Goal: Information Seeking & Learning: Learn about a topic

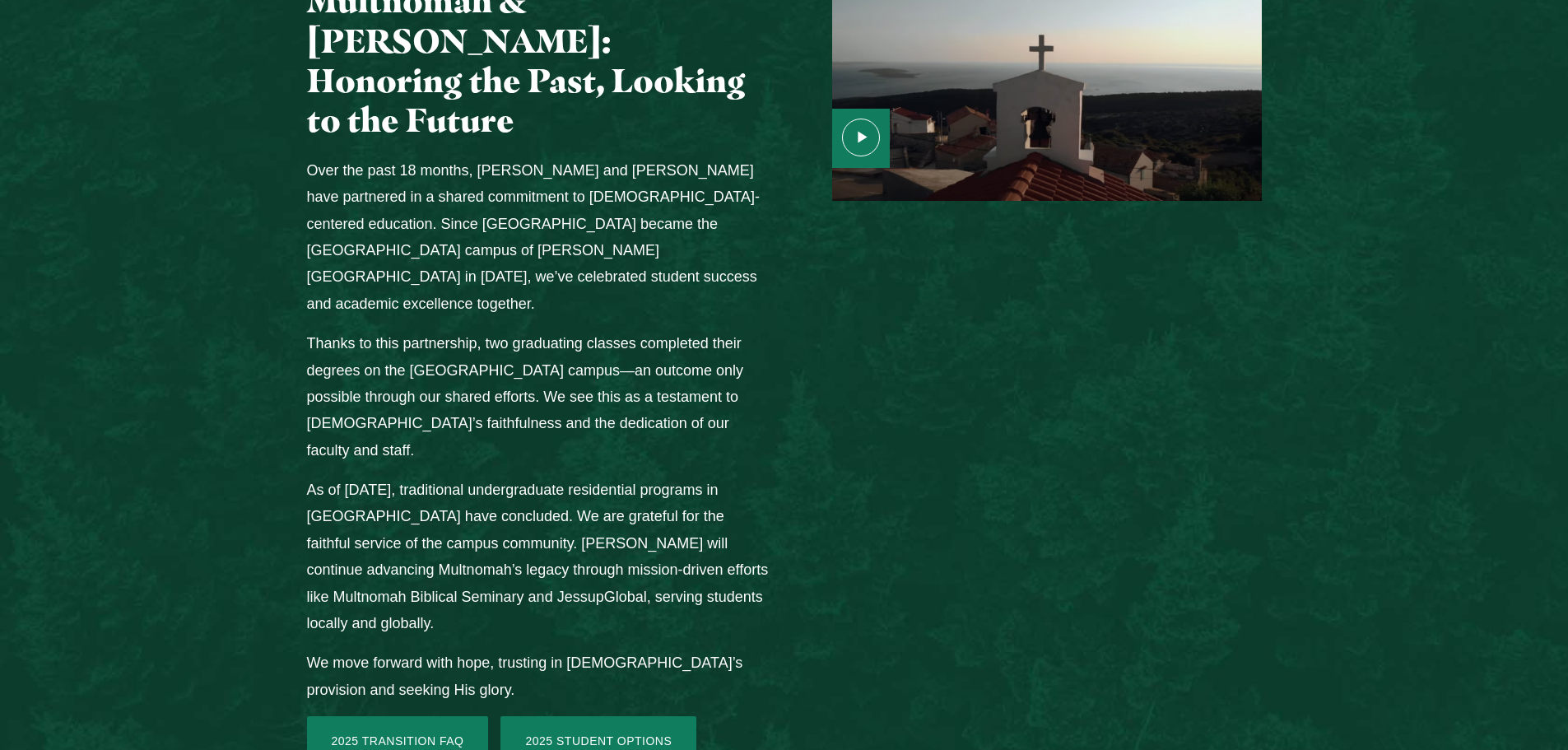
scroll to position [2140, 0]
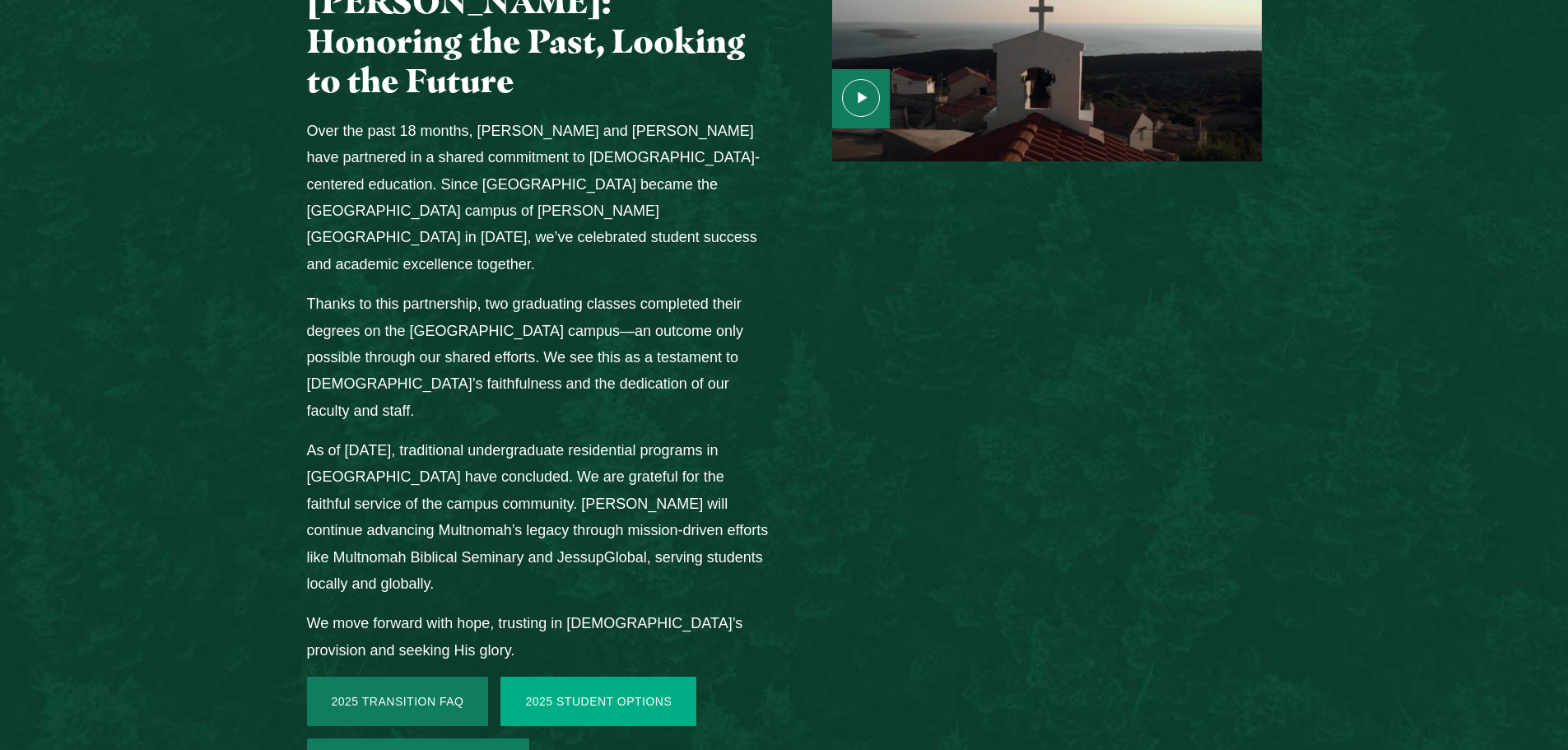
click at [574, 677] on link "2025 Student Options" at bounding box center [598, 702] width 196 height 50
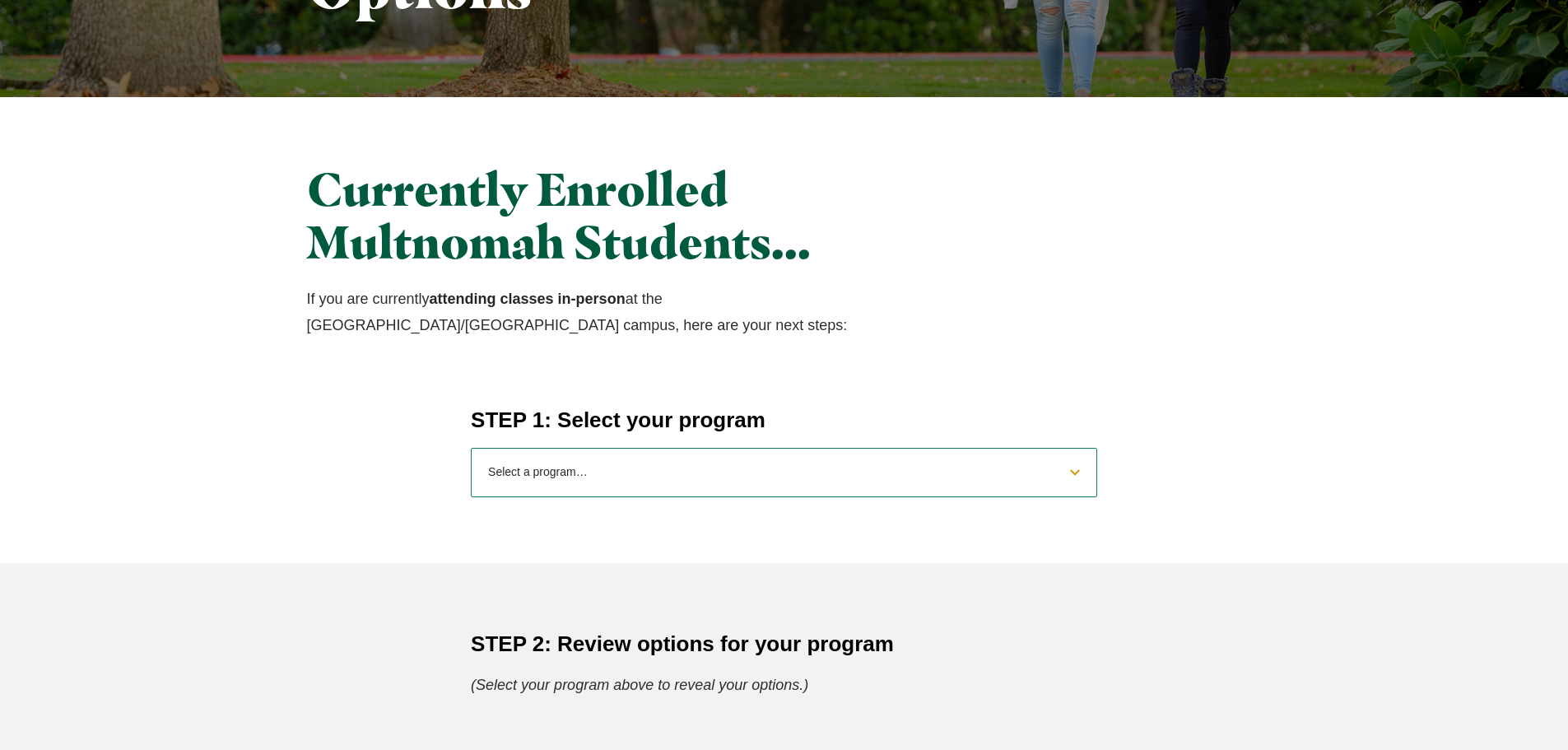
scroll to position [411, 0]
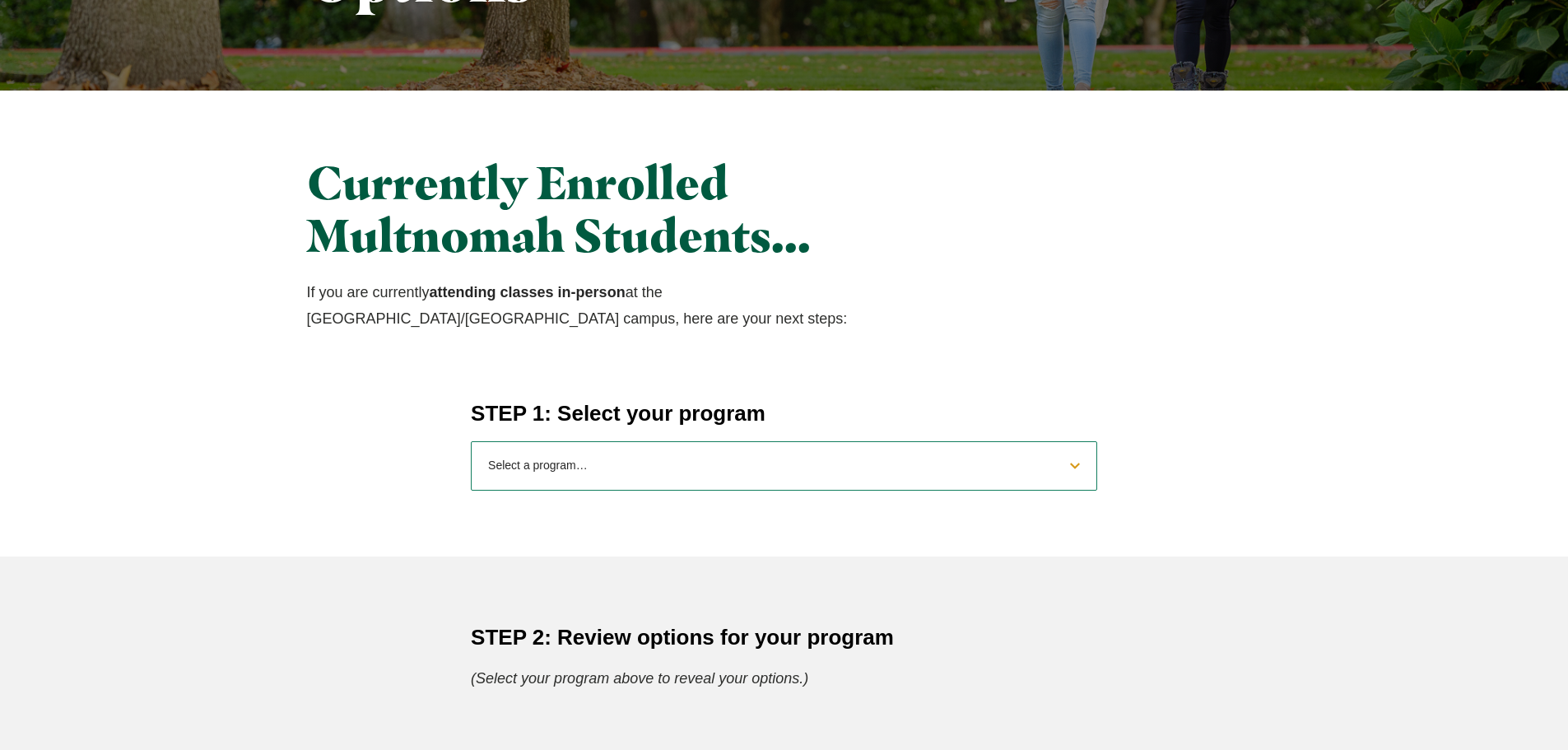
click at [660, 465] on select "Select a program… BS Bible and Theology BS Biology BS Business Administration B…" at bounding box center [783, 466] width 626 height 50
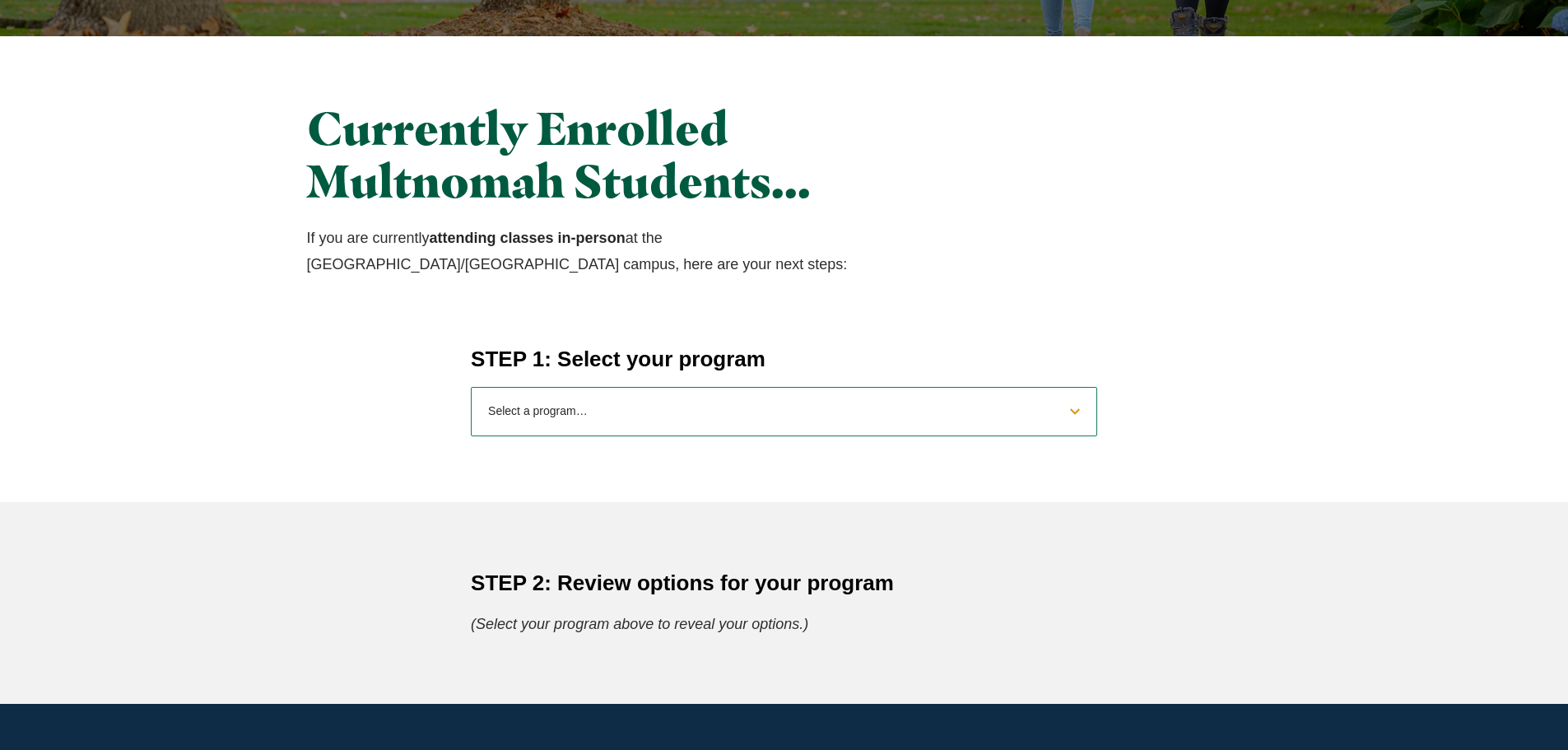
scroll to position [494, 0]
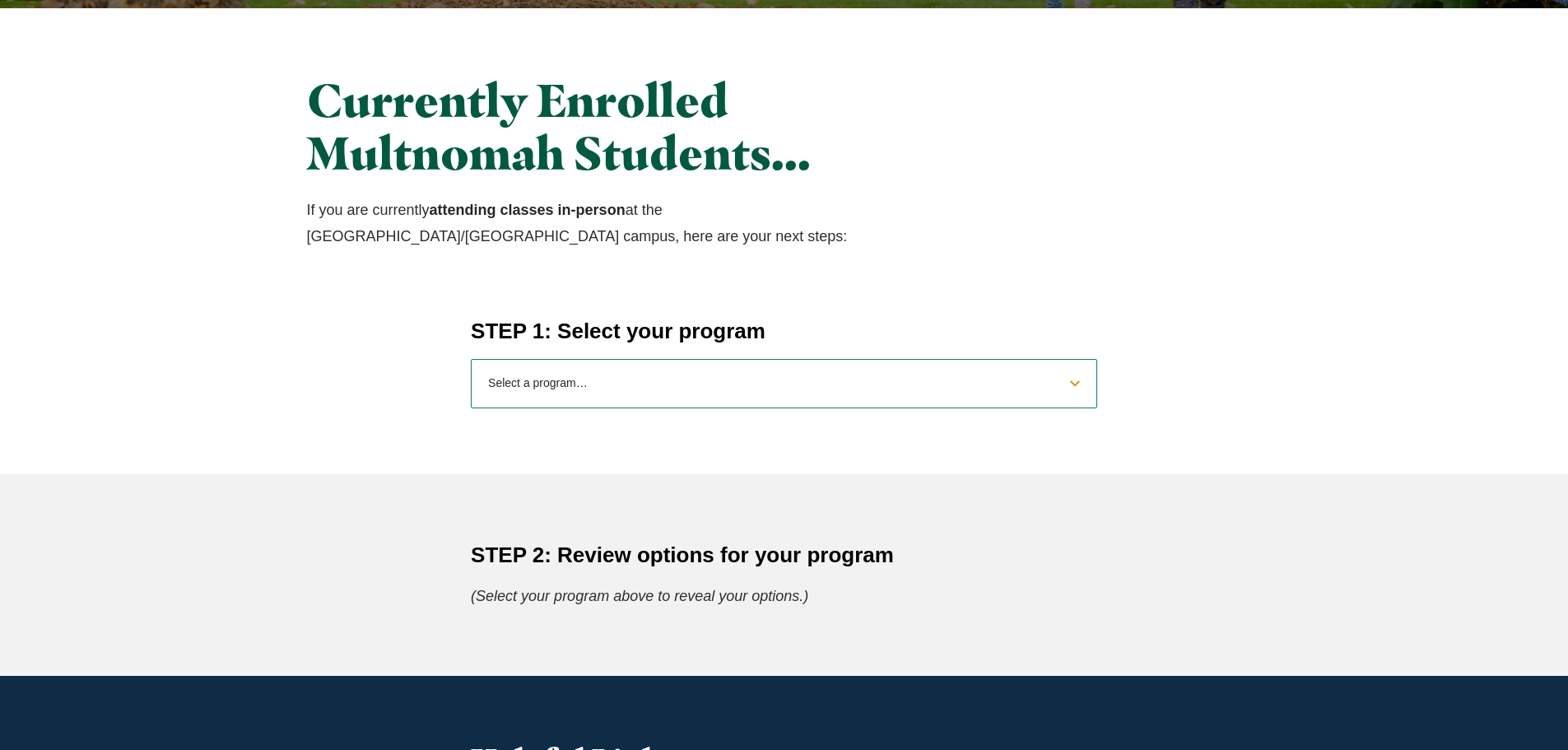
click at [637, 384] on select "Select a program… BS Bible and Theology BS Biology BS Business Administration B…" at bounding box center [783, 384] width 626 height 50
click at [339, 345] on div "STEP 1: Select your program Select a program… BS Bible and Theology BS Biology …" at bounding box center [784, 363] width 1053 height 93
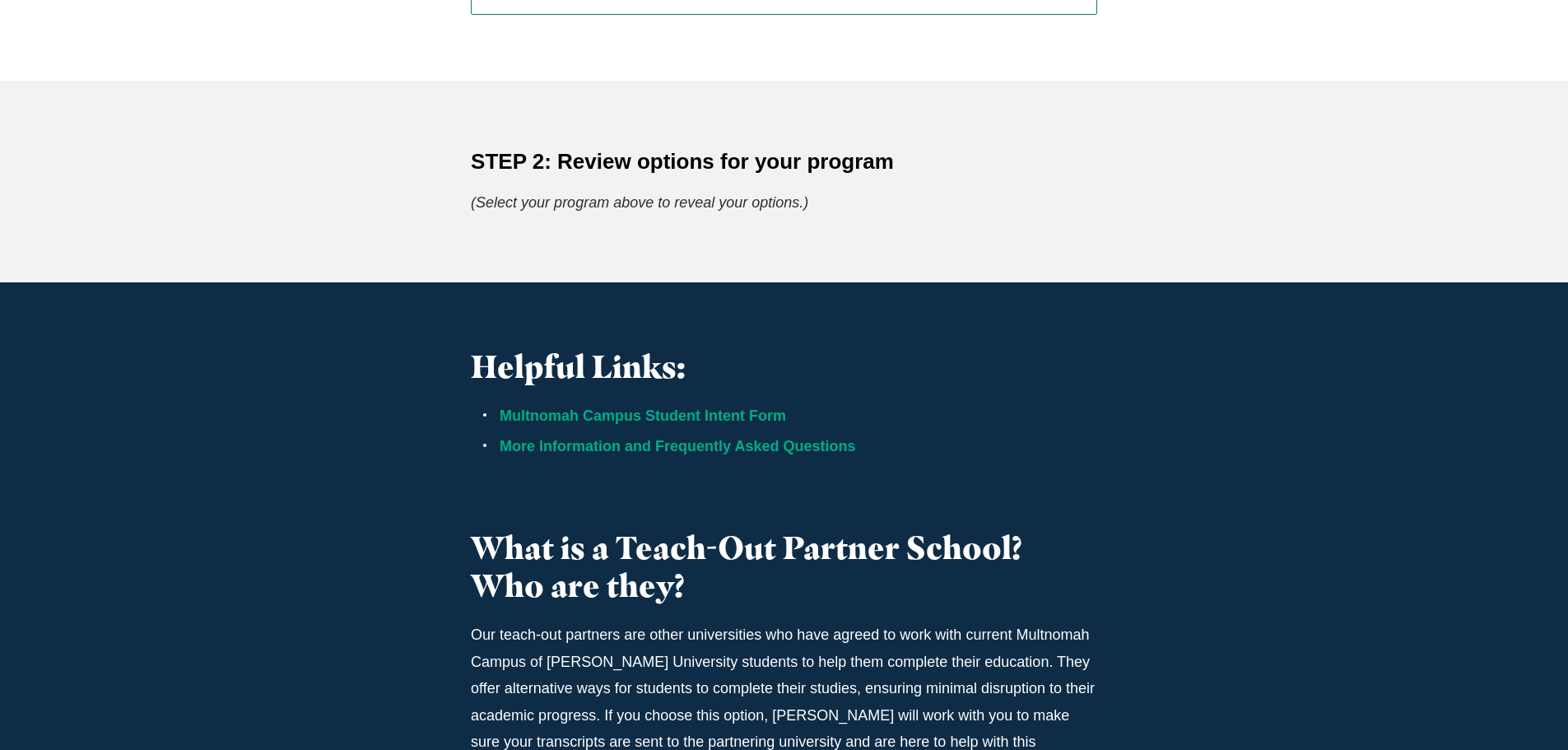
scroll to position [411, 0]
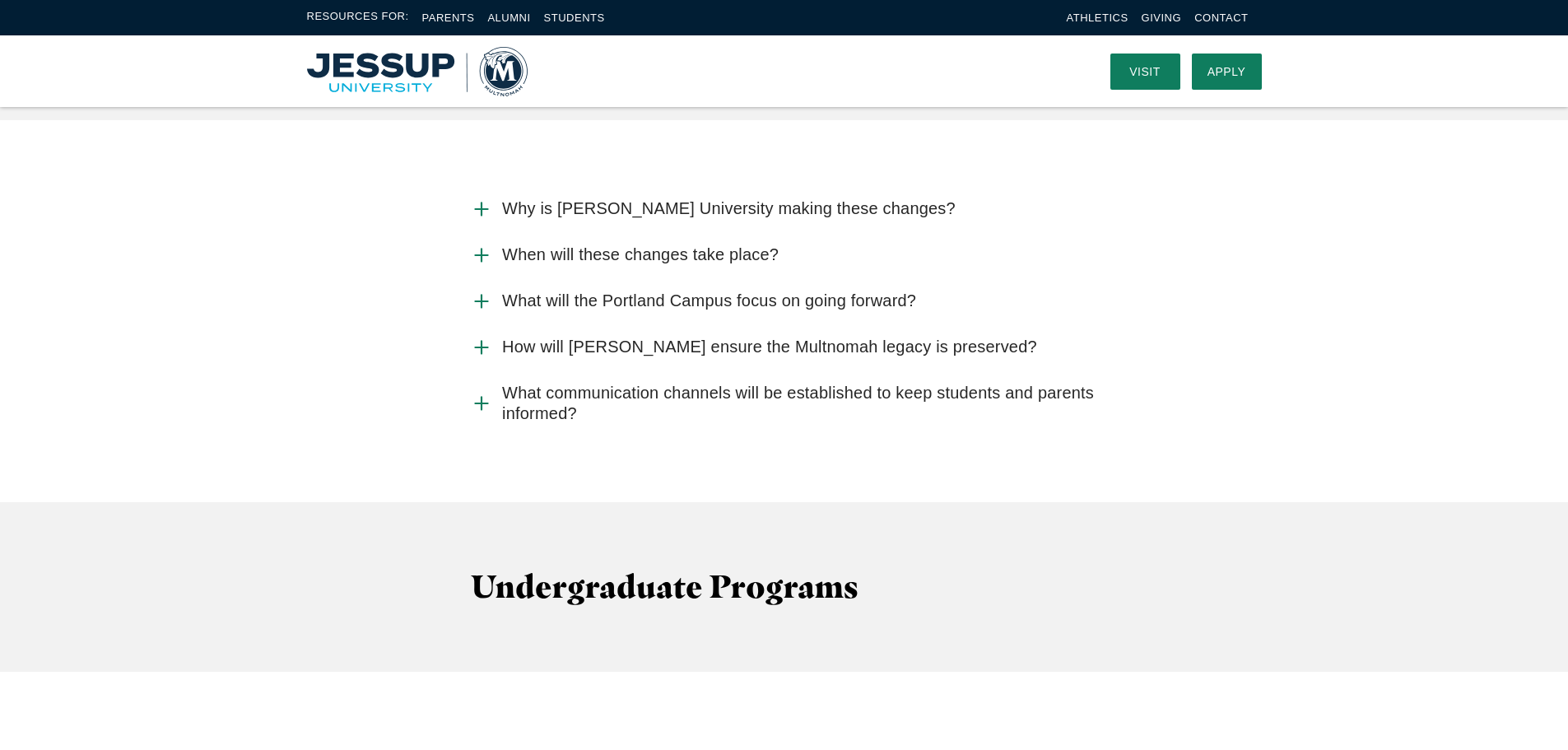
scroll to position [1729, 0]
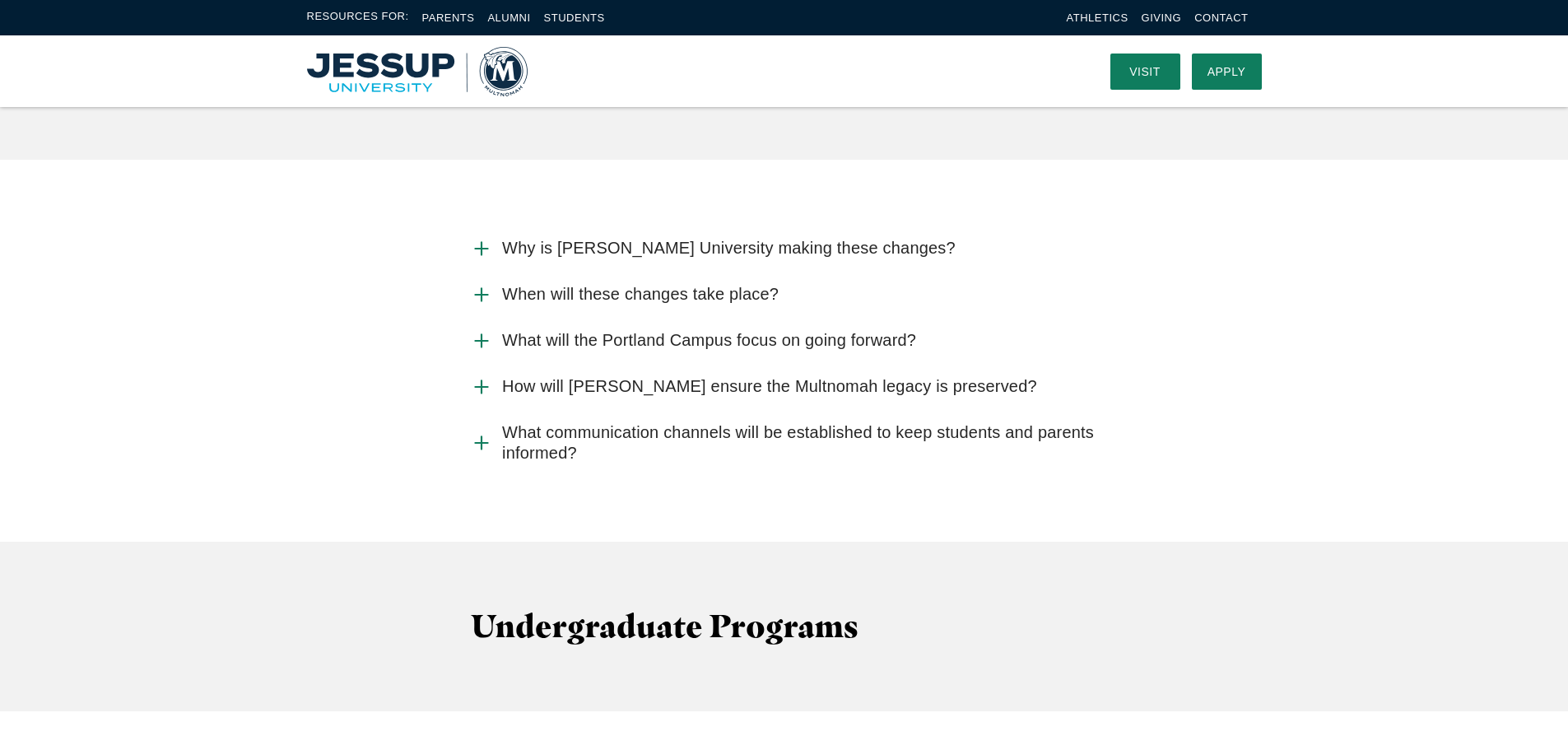
click at [573, 238] on span "Why is [PERSON_NAME] University making these changes?" at bounding box center [728, 249] width 453 height 21
click at [0, 0] on input "Why is [PERSON_NAME] University making these changes?" at bounding box center [0, 0] width 0 height 0
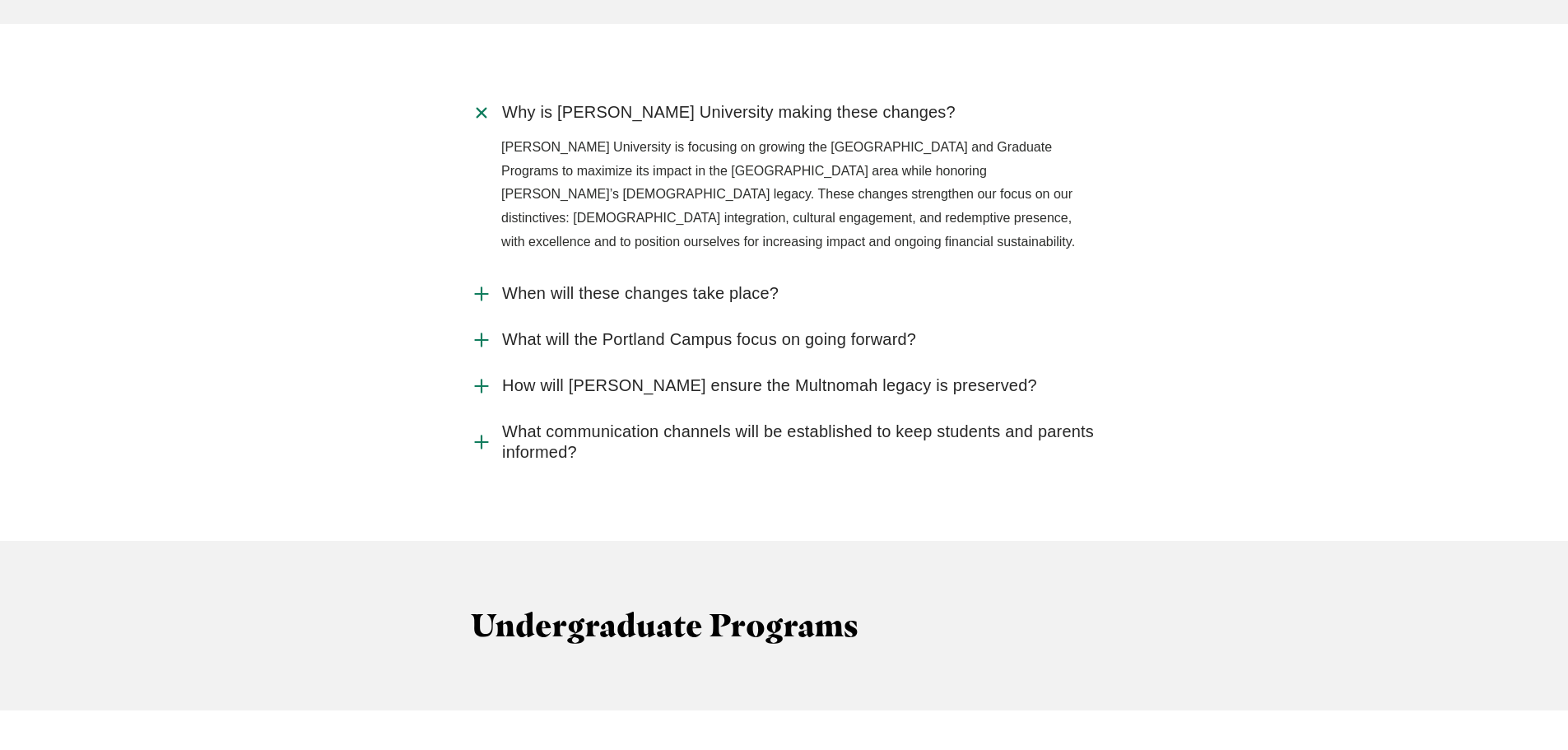
scroll to position [1893, 0]
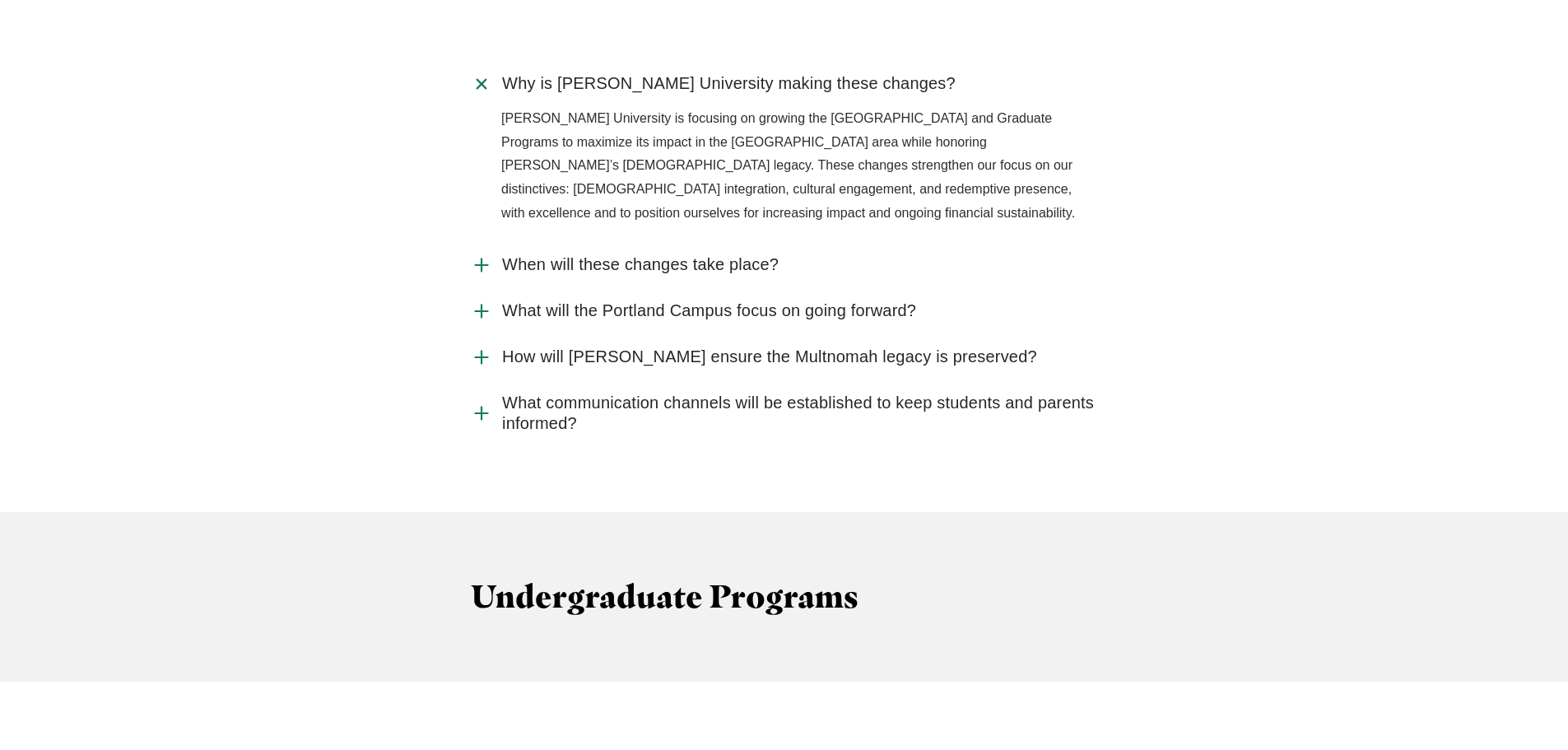
click at [632, 73] on span "Why is Jessup University making these changes?" at bounding box center [728, 83] width 453 height 21
click at [0, 0] on input "Why is Jessup University making these changes?" at bounding box center [0, 0] width 0 height 0
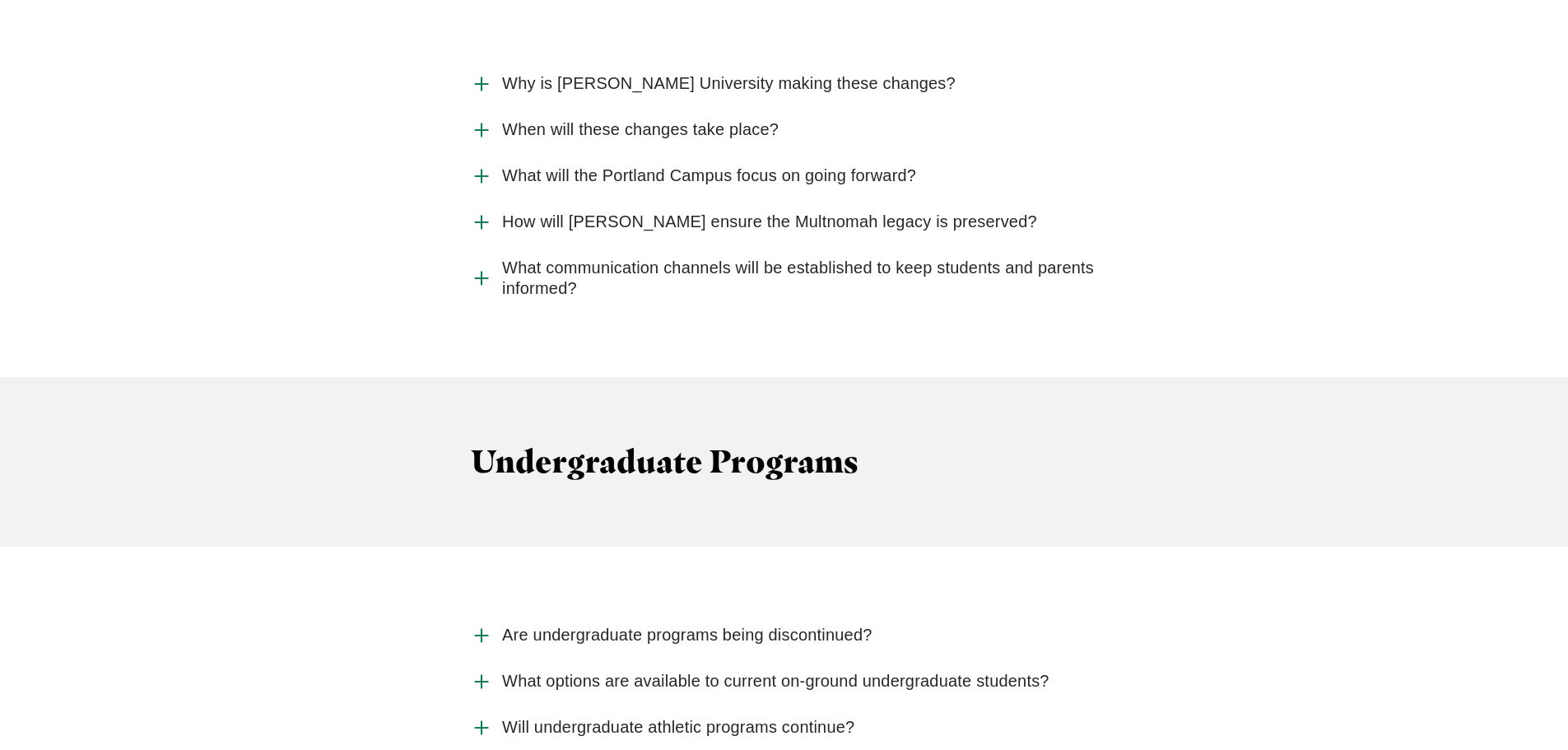
click at [627, 119] on span "When will these changes take place?" at bounding box center [640, 129] width 277 height 21
click at [0, 0] on input "When will these changes take place?" at bounding box center [0, 0] width 0 height 0
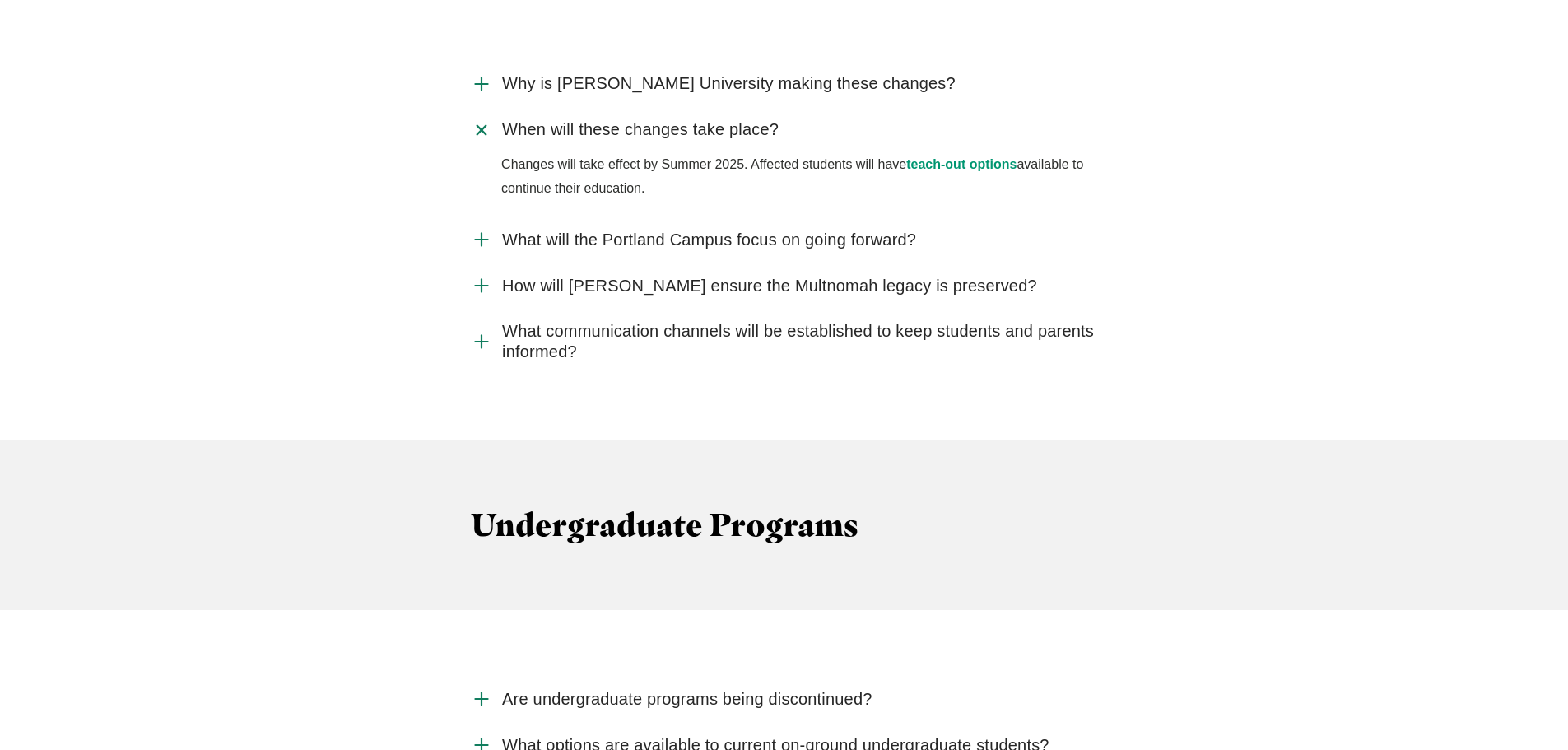
click at [624, 119] on span "When will these changes take place?" at bounding box center [640, 129] width 277 height 21
click at [0, 0] on input "When will these changes take place?" at bounding box center [0, 0] width 0 height 0
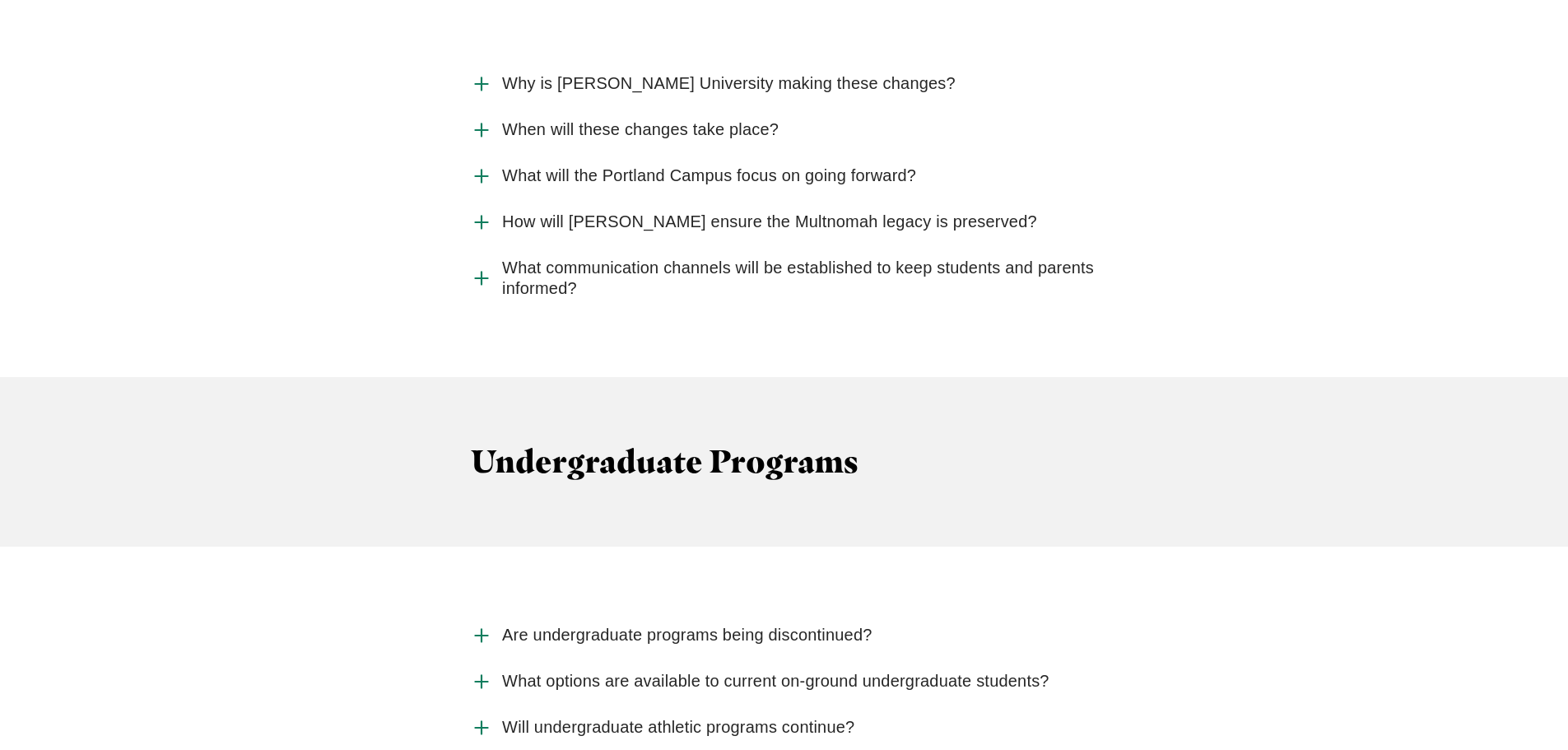
click at [622, 165] on span "What will the Portland Campus focus on going forward?" at bounding box center [709, 176] width 414 height 21
click at [0, 0] on input "What will the Portland Campus focus on going forward?" at bounding box center [0, 0] width 0 height 0
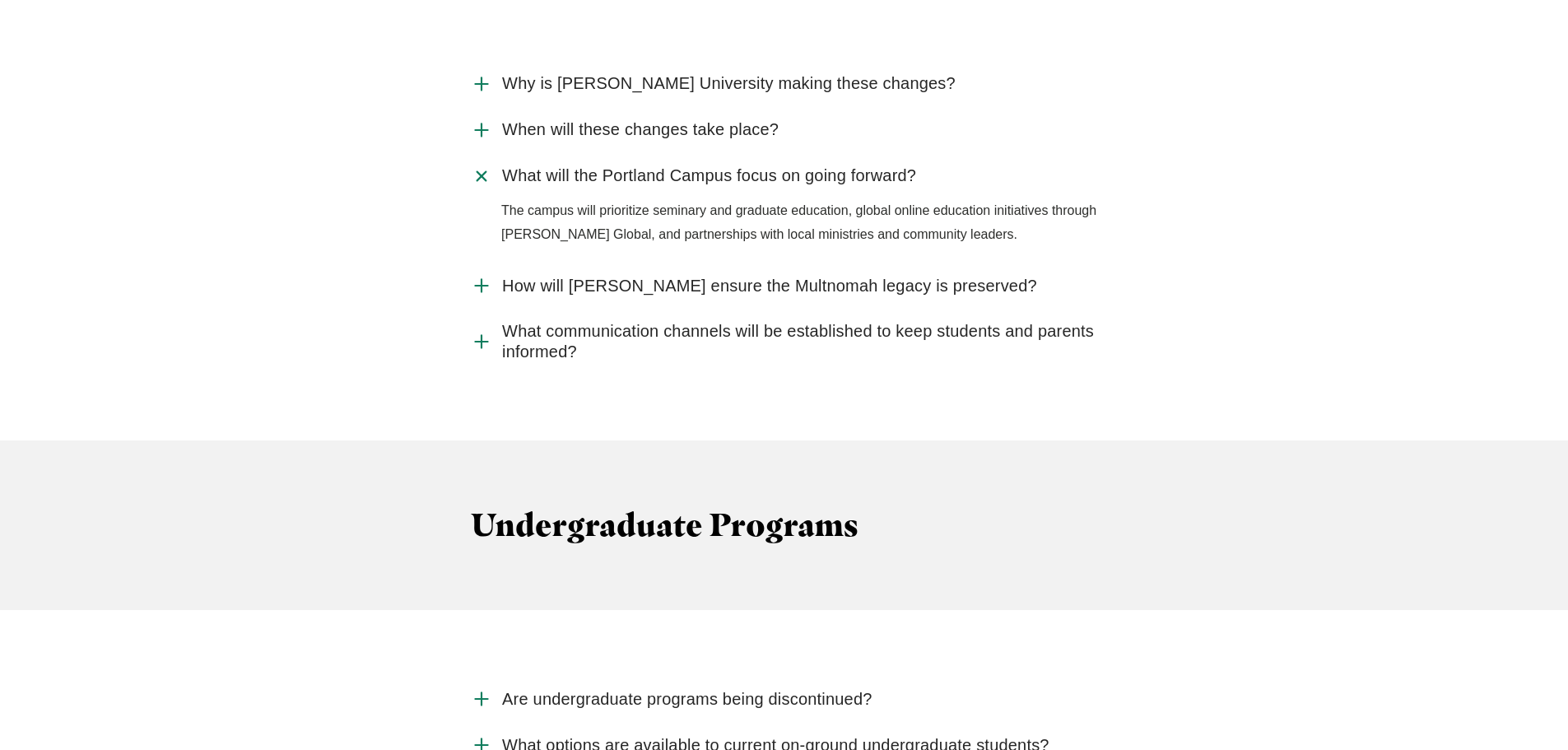
click at [622, 165] on span "What will the Portland Campus focus on going forward?" at bounding box center [709, 176] width 414 height 21
click at [0, 0] on input "What will the Portland Campus focus on going forward?" at bounding box center [0, 0] width 0 height 0
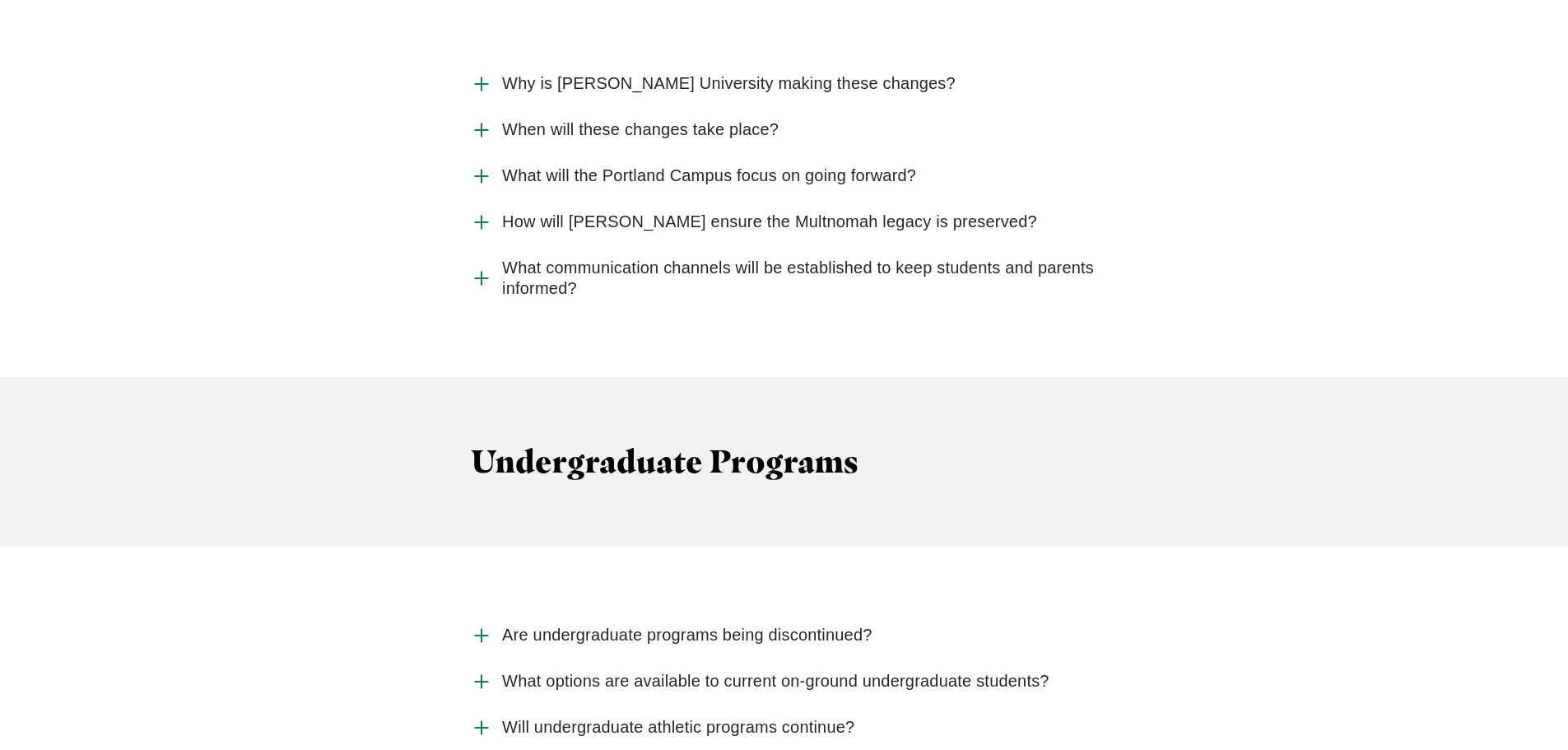
click at [619, 212] on span "How will Jessup ensure the Multnomah legacy is preserved?" at bounding box center [769, 222] width 535 height 21
click at [0, 0] on input "How will Jessup ensure the Multnomah legacy is preserved?" at bounding box center [0, 0] width 0 height 0
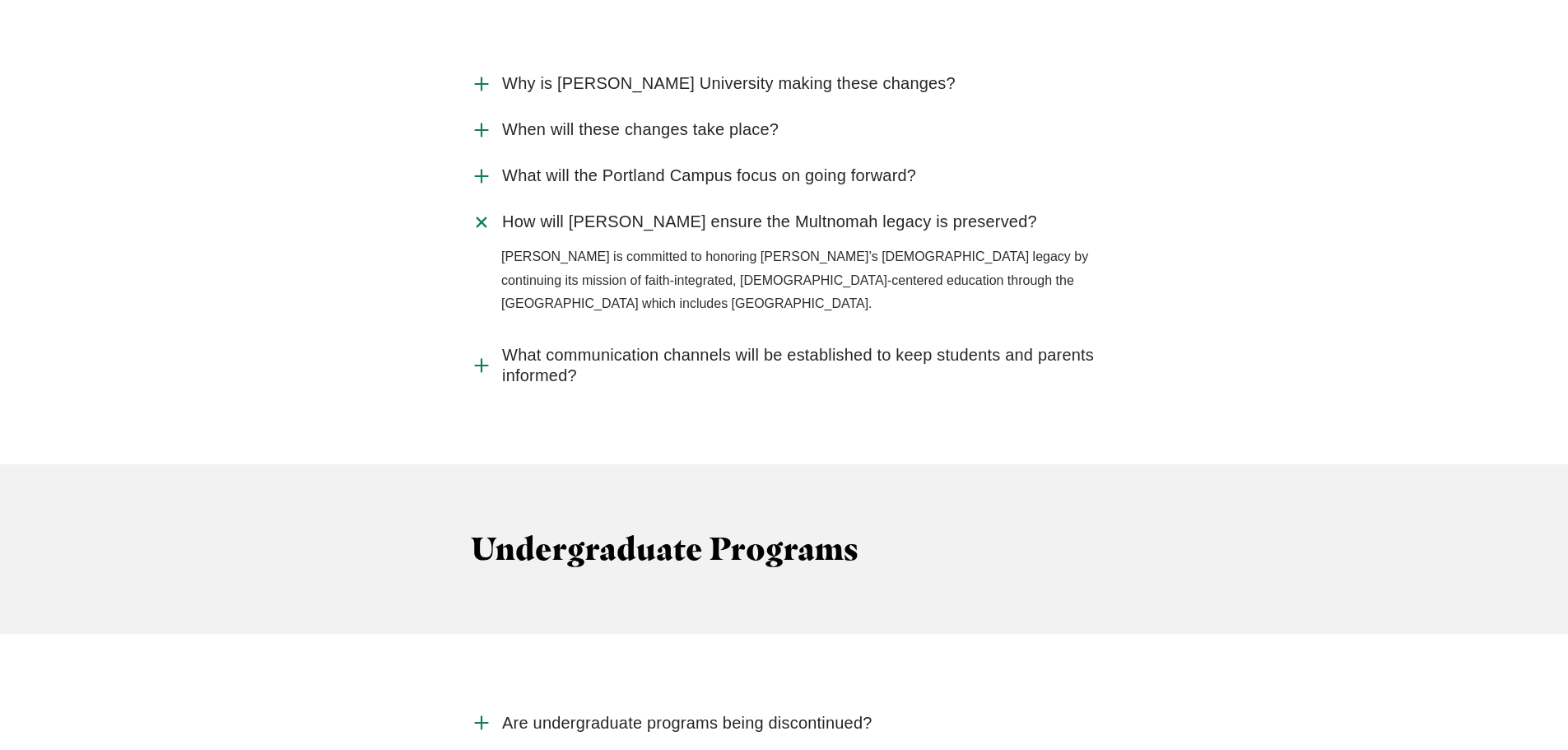
click at [619, 212] on span "How will Jessup ensure the Multnomah legacy is preserved?" at bounding box center [769, 222] width 535 height 21
click at [0, 0] on input "How will Jessup ensure the Multnomah legacy is preserved?" at bounding box center [0, 0] width 0 height 0
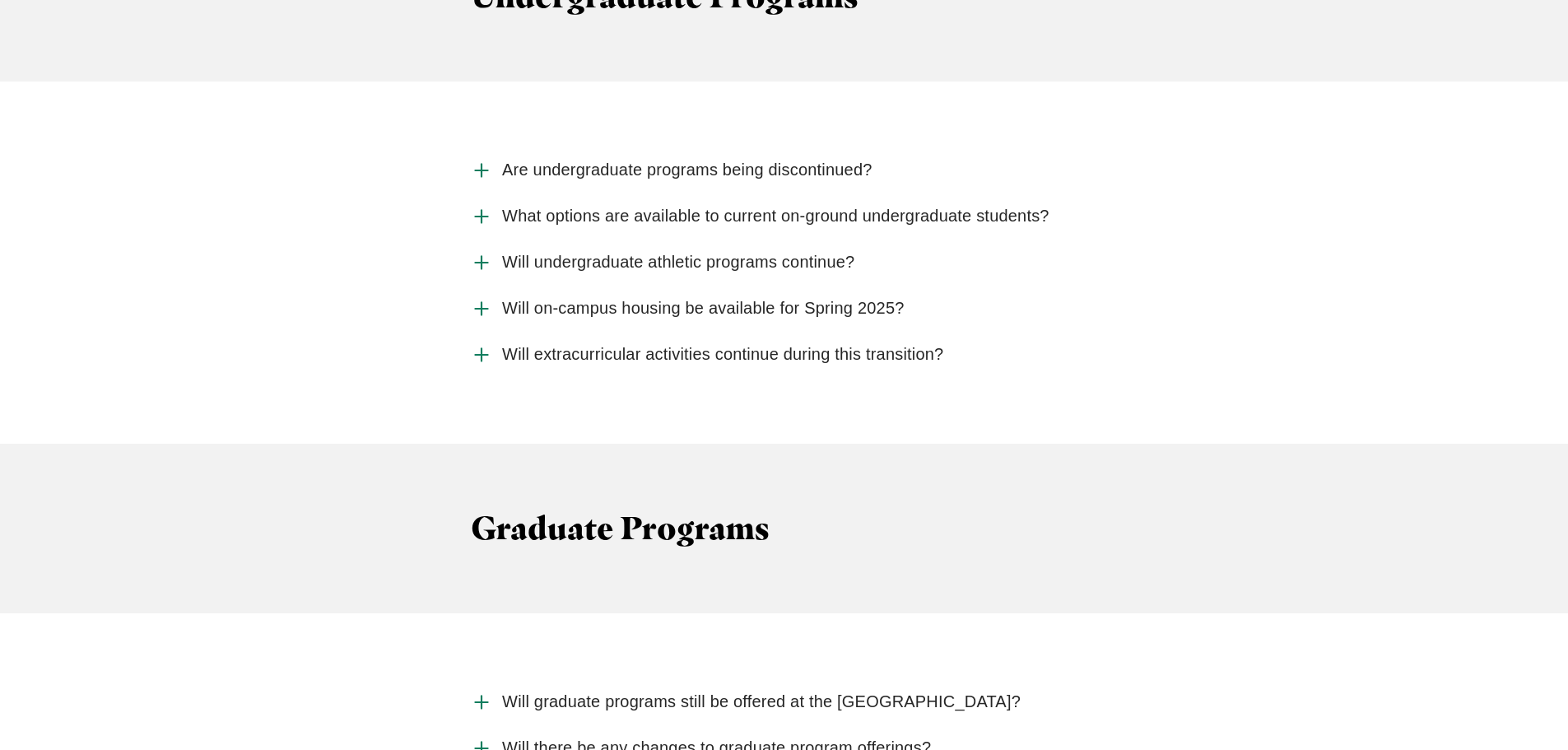
scroll to position [2387, 0]
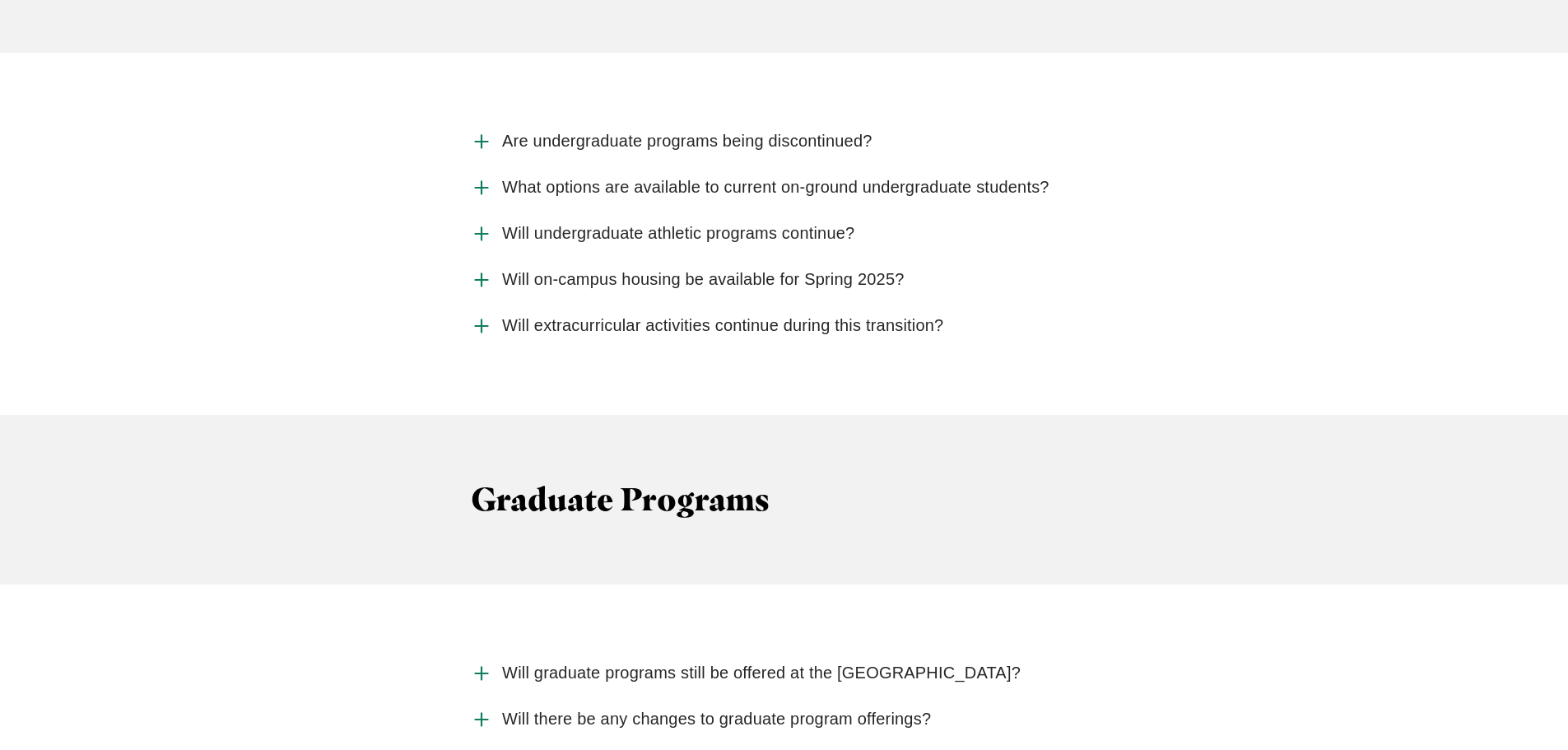
click at [554, 131] on span "Are undergraduate programs being discontinued?" at bounding box center [687, 141] width 370 height 21
click at [0, 0] on input "Are undergraduate programs being discontinued?" at bounding box center [0, 0] width 0 height 0
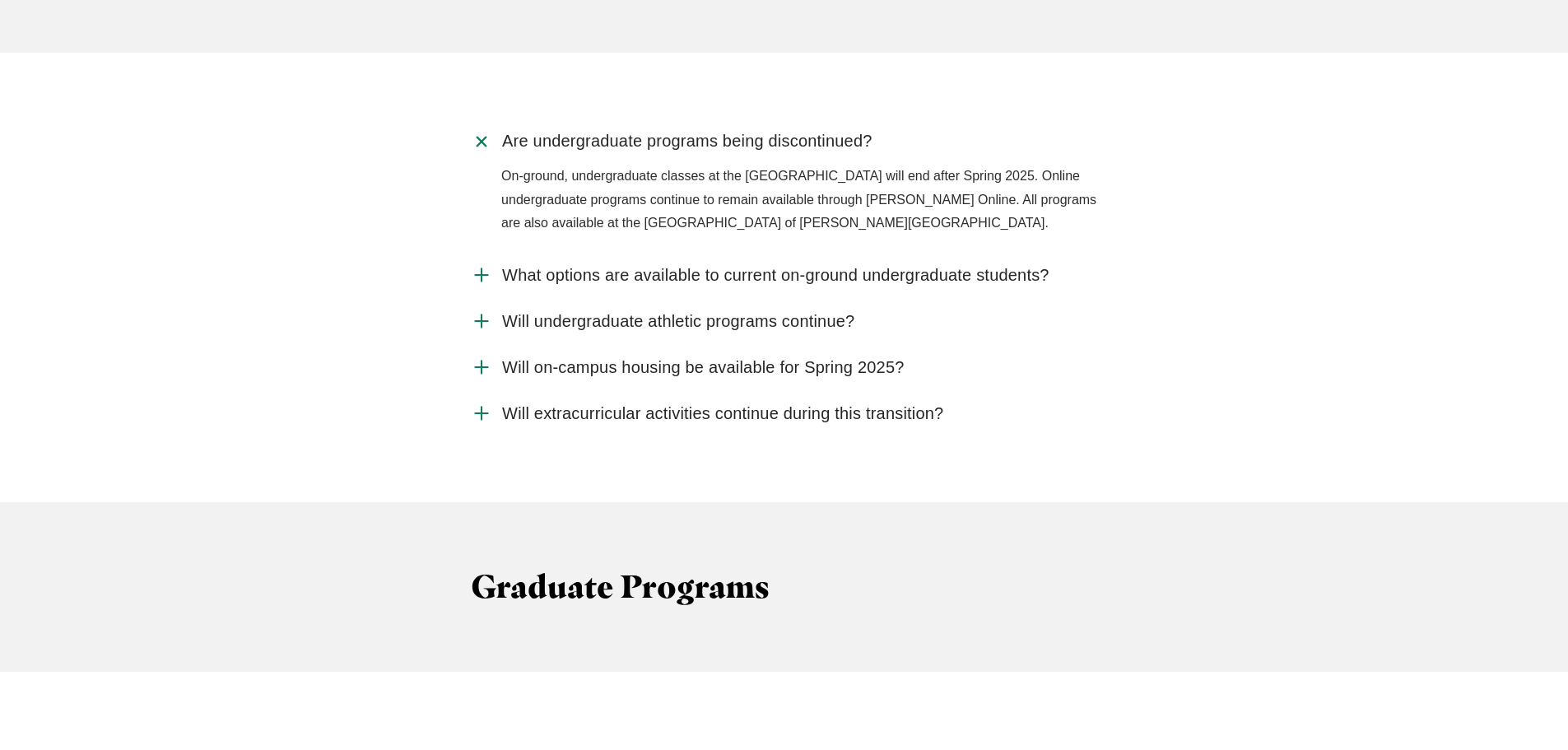
click at [558, 131] on span "Are undergraduate programs being discontinued?" at bounding box center [687, 141] width 370 height 21
click at [0, 0] on input "Are undergraduate programs being discontinued?" at bounding box center [0, 0] width 0 height 0
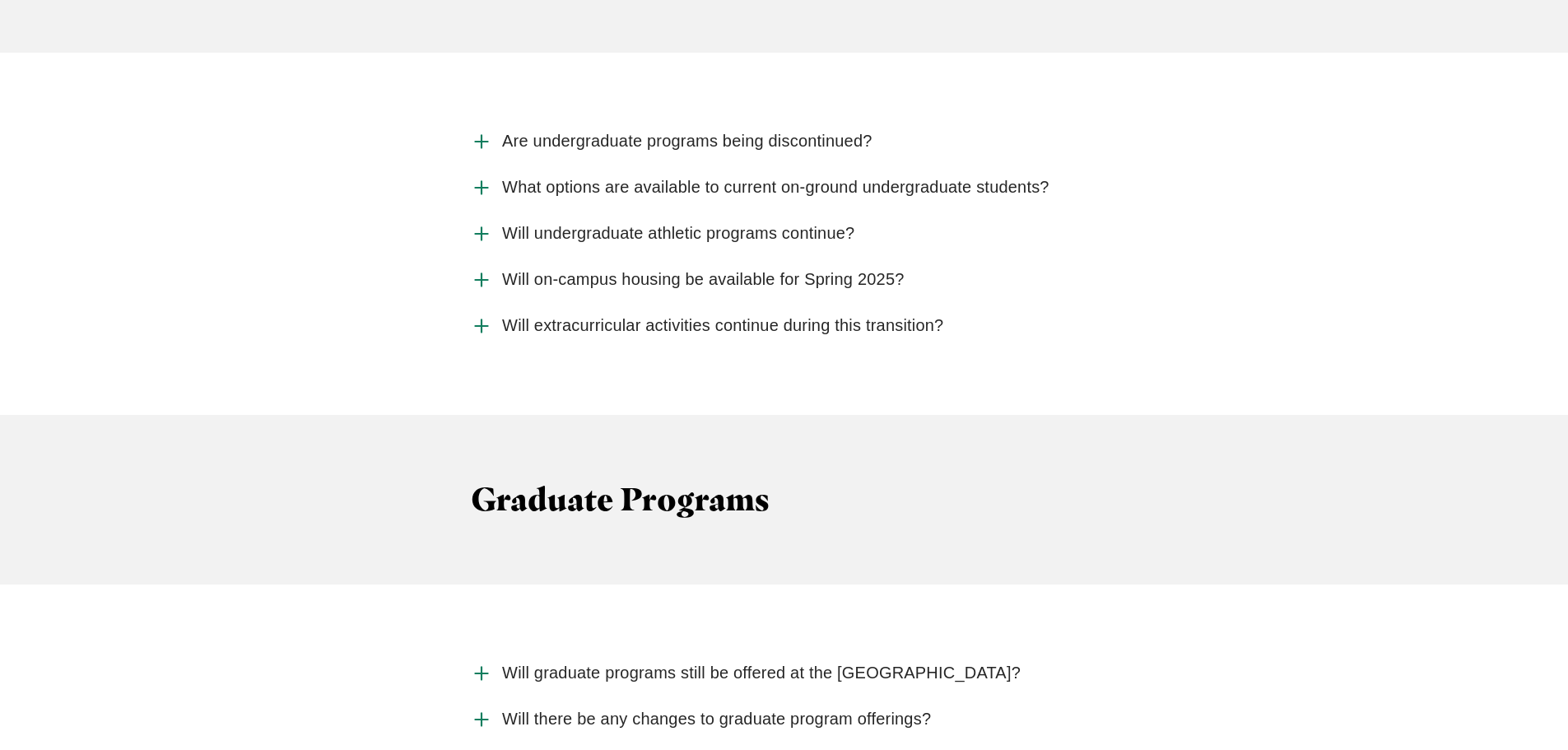
click at [572, 177] on span "What options are available to current on-ground undergraduate students?" at bounding box center [775, 188] width 548 height 21
click at [0, 0] on input "What options are available to current on-ground undergraduate students?" at bounding box center [0, 0] width 0 height 0
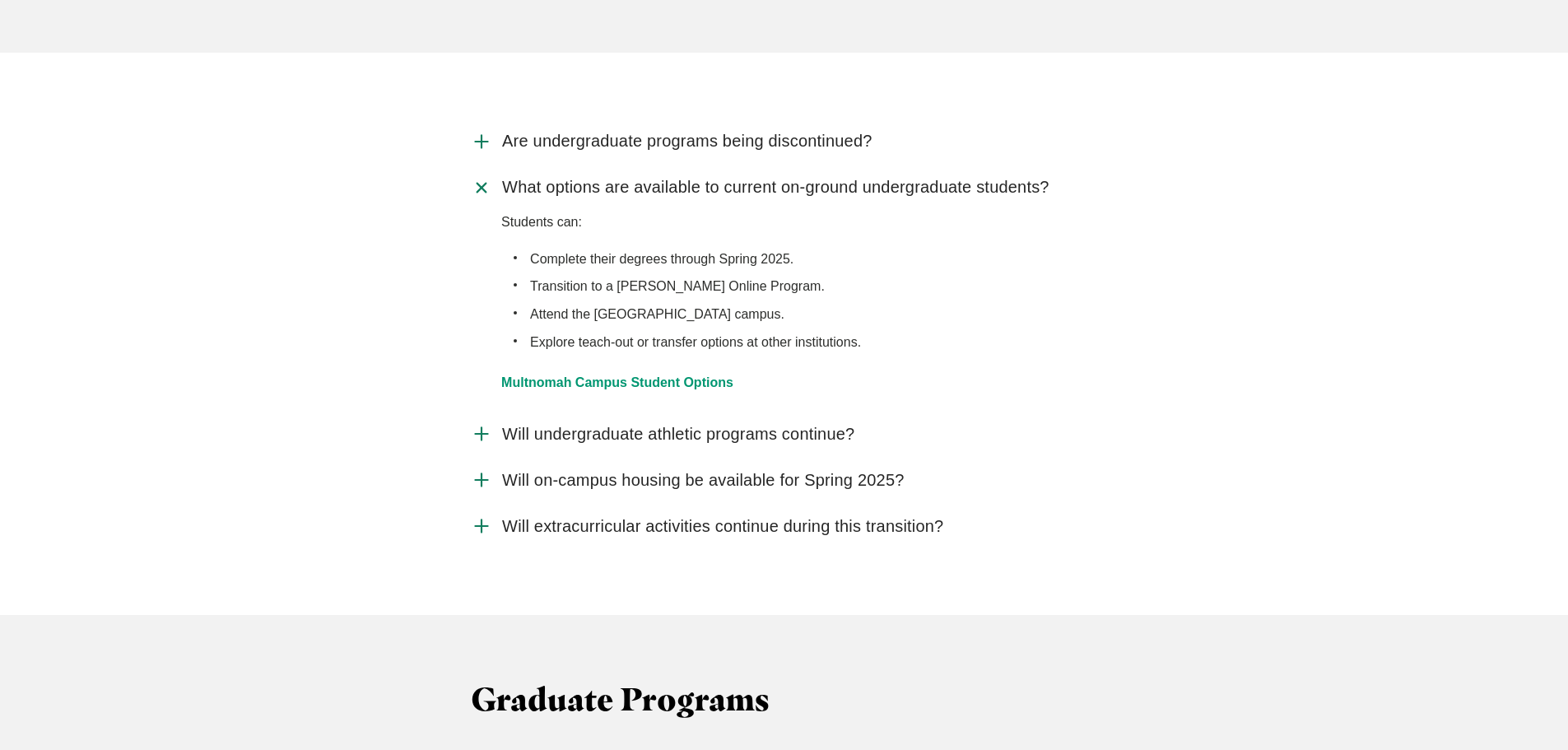
click at [631, 131] on span "Are undergraduate programs being discontinued?" at bounding box center [687, 141] width 370 height 21
click at [0, 0] on input "Are undergraduate programs being discontinued?" at bounding box center [0, 0] width 0 height 0
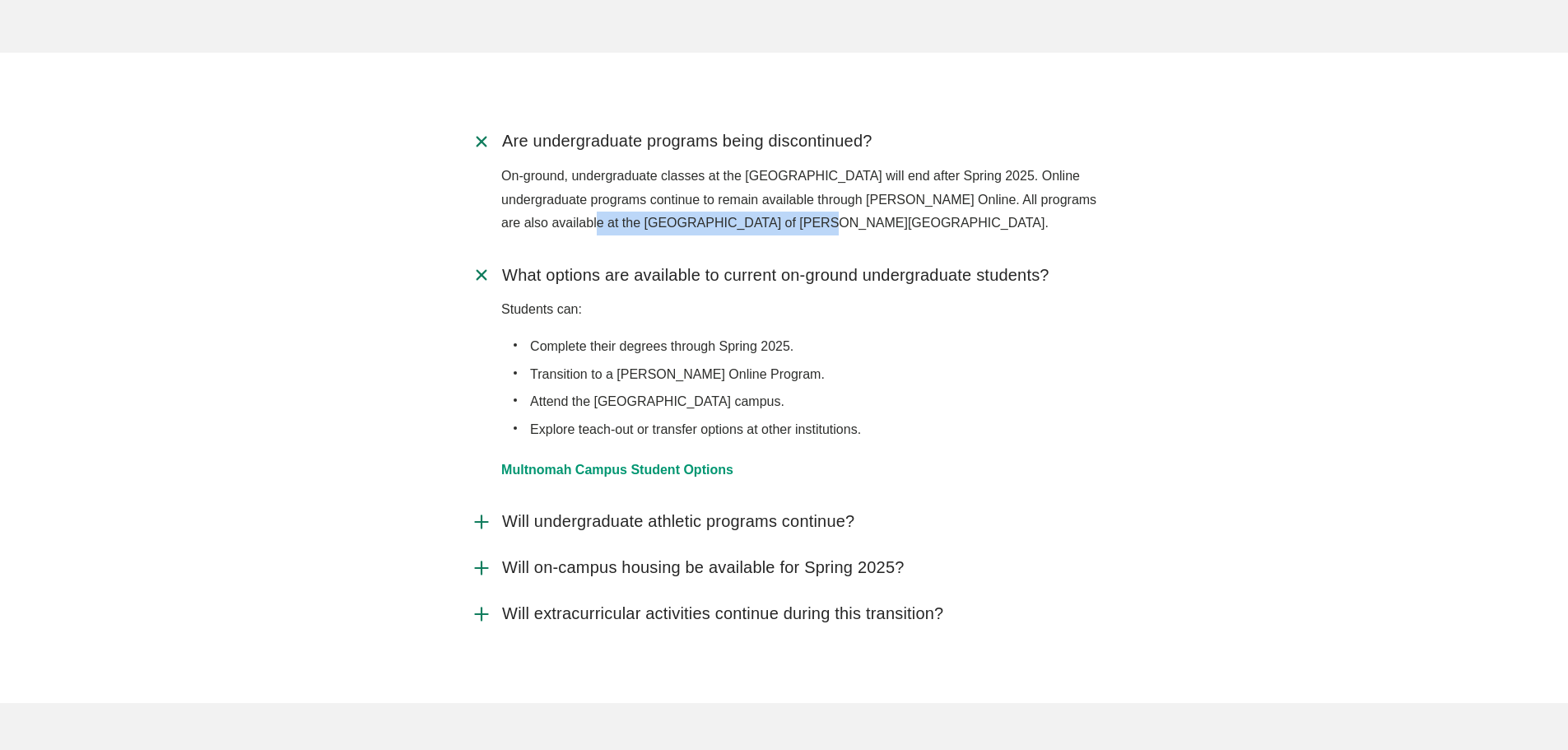
drag, startPoint x: 595, startPoint y: 166, endPoint x: 807, endPoint y: 173, distance: 212.1
click at [807, 173] on p "On-ground, undergraduate classes at the Portland Campus will end after Spring 2…" at bounding box center [799, 200] width 595 height 71
click at [739, 193] on div "On-ground, undergraduate classes at the Portland Campus will end after Spring 2…" at bounding box center [783, 208] width 626 height 87
click at [731, 265] on span "What options are available to current on-ground undergraduate students?" at bounding box center [775, 275] width 548 height 21
click at [0, 0] on input "What options are available to current on-ground undergraduate students?" at bounding box center [0, 0] width 0 height 0
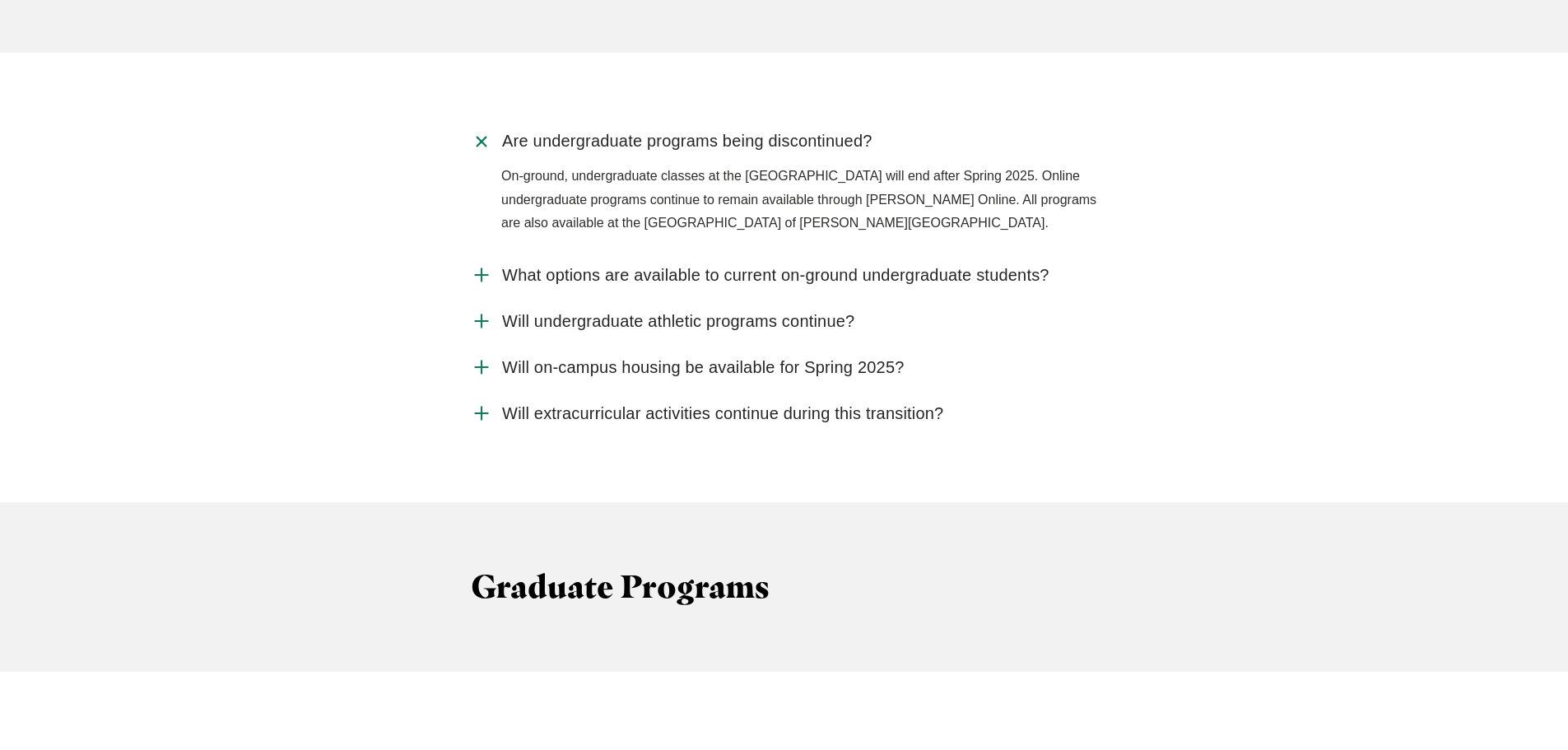
click at [715, 131] on span "Are undergraduate programs being discontinued?" at bounding box center [687, 141] width 370 height 21
click at [0, 0] on input "Are undergraduate programs being discontinued?" at bounding box center [0, 0] width 0 height 0
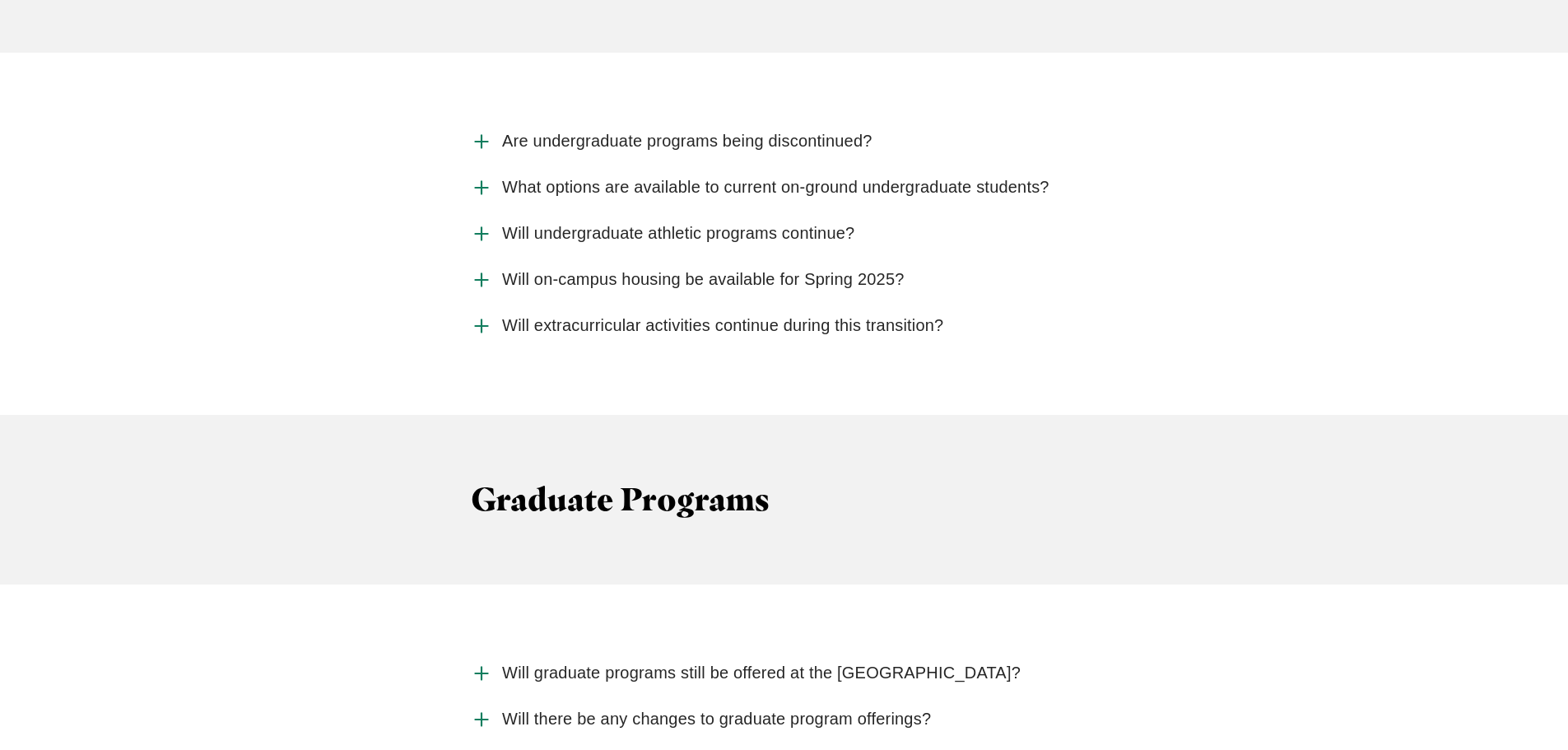
click at [717, 223] on span "Will undergraduate athletic programs continue?" at bounding box center [678, 233] width 352 height 21
click at [0, 0] on input "Will undergraduate athletic programs continue?" at bounding box center [0, 0] width 0 height 0
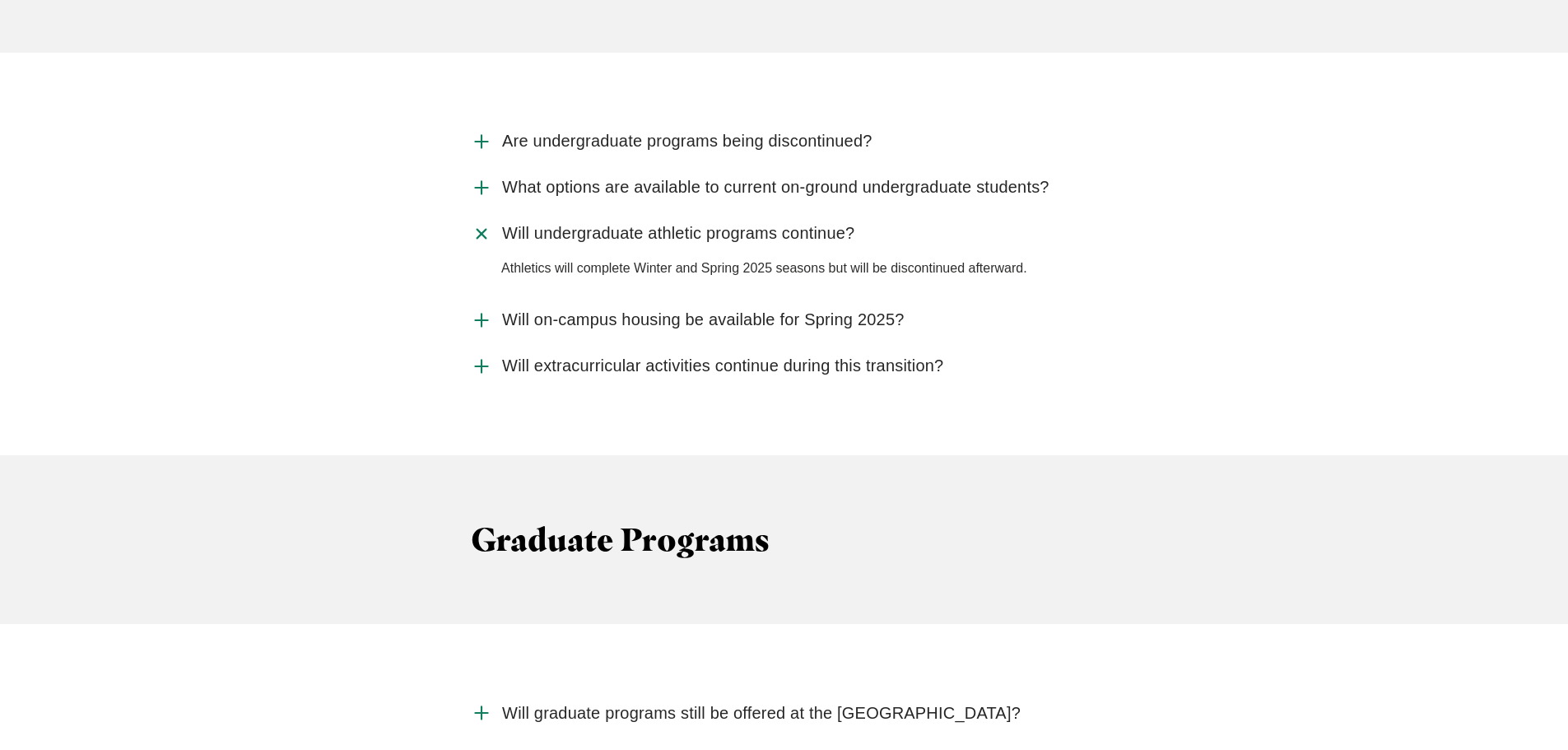
click at [717, 223] on span "Will undergraduate athletic programs continue?" at bounding box center [678, 233] width 352 height 21
click at [0, 0] on input "Will undergraduate athletic programs continue?" at bounding box center [0, 0] width 0 height 0
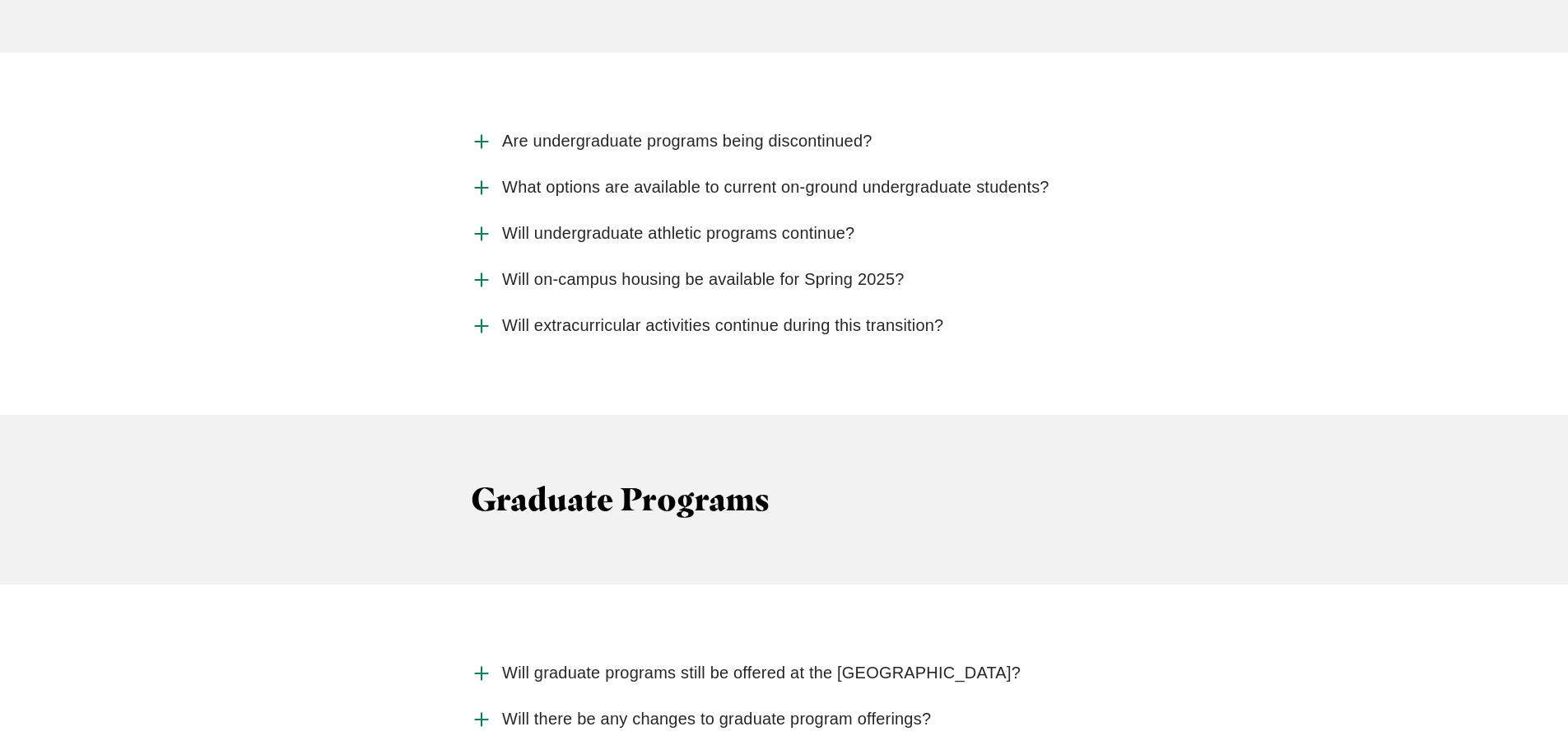
click at [731, 269] on span "Will on-campus housing be available for Spring 2025?" at bounding box center [703, 279] width 402 height 21
click at [0, 0] on input "Will on-campus housing be available for Spring 2025?" at bounding box center [0, 0] width 0 height 0
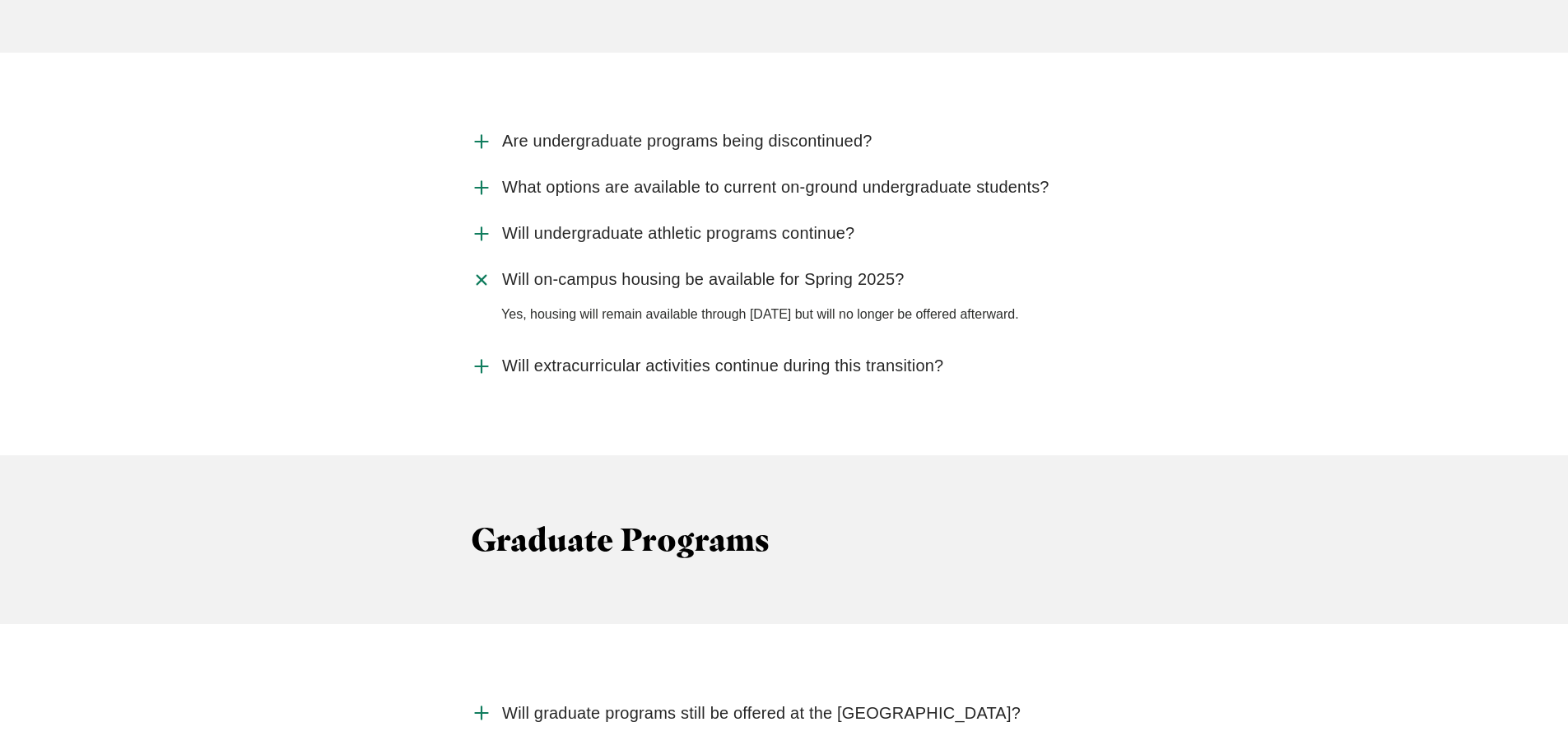
click at [731, 269] on span "Will on-campus housing be available for Spring 2025?" at bounding box center [703, 279] width 402 height 21
click at [0, 0] on input "Will on-campus housing be available for Spring 2025?" at bounding box center [0, 0] width 0 height 0
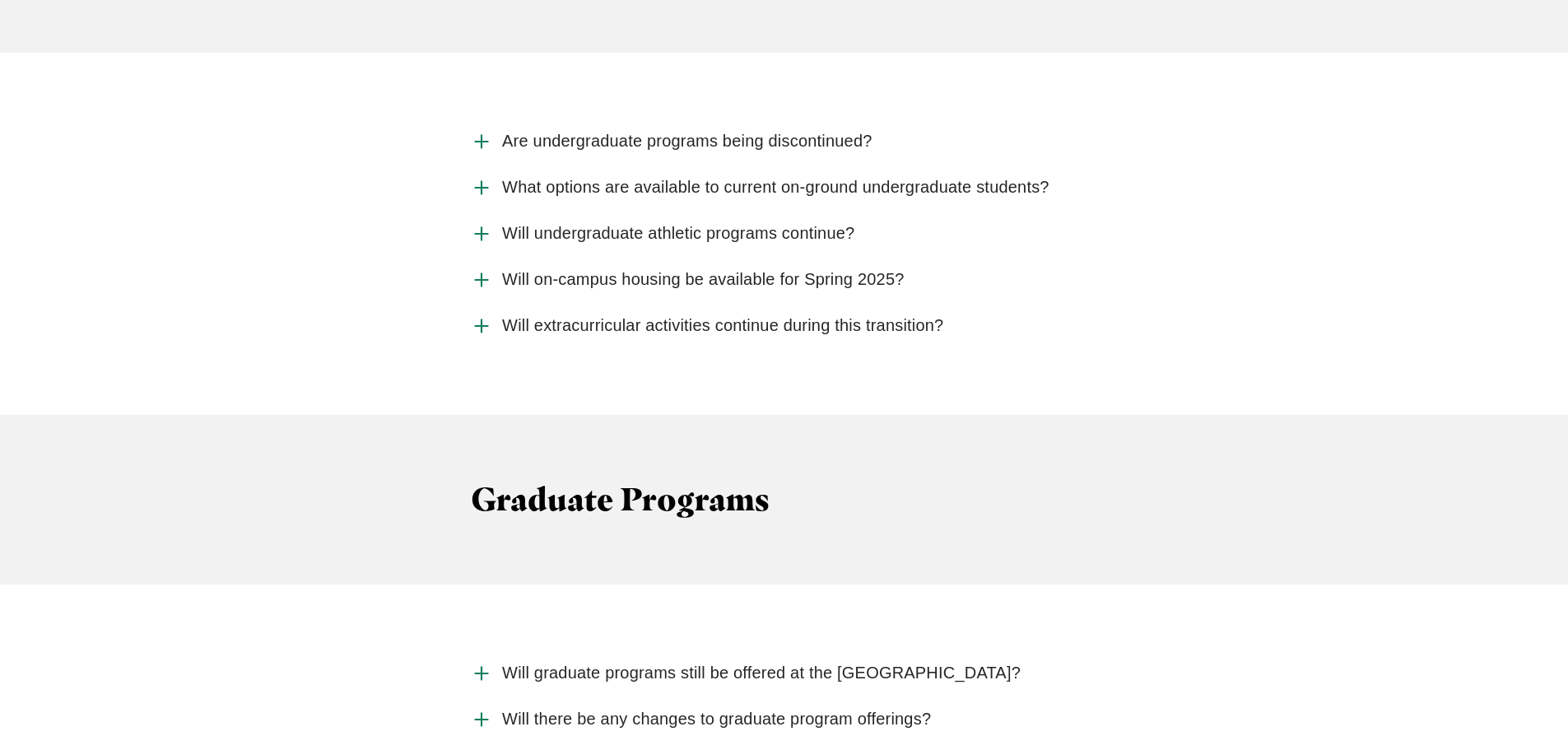
click at [717, 315] on span "Will extracurricular activities continue during this transition?" at bounding box center [722, 326] width 441 height 21
click at [0, 0] on input "Will extracurricular activities continue during this transition?" at bounding box center [0, 0] width 0 height 0
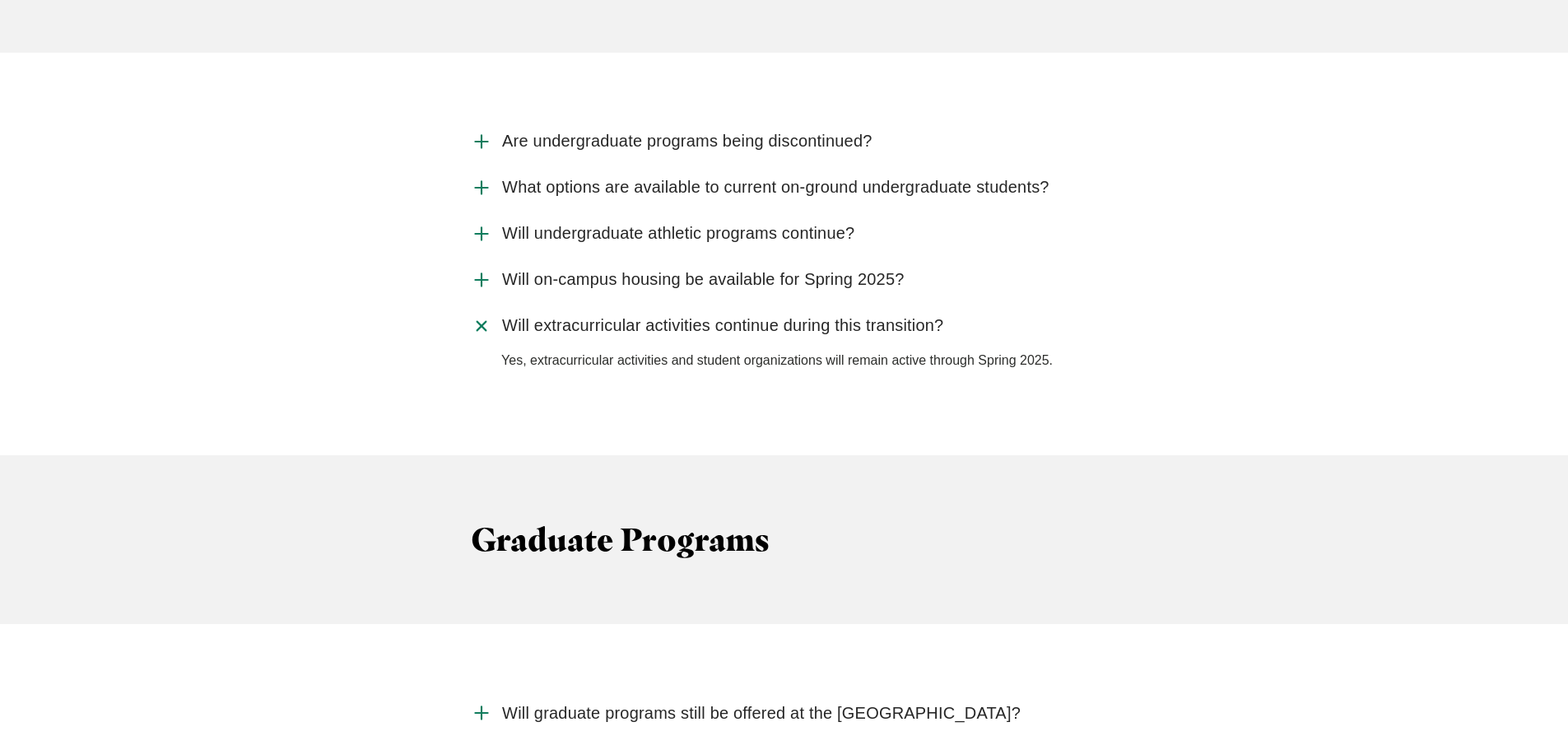
click at [714, 315] on span "Will extracurricular activities continue during this transition?" at bounding box center [722, 326] width 441 height 21
click at [0, 0] on input "Will extracurricular activities continue during this transition?" at bounding box center [0, 0] width 0 height 0
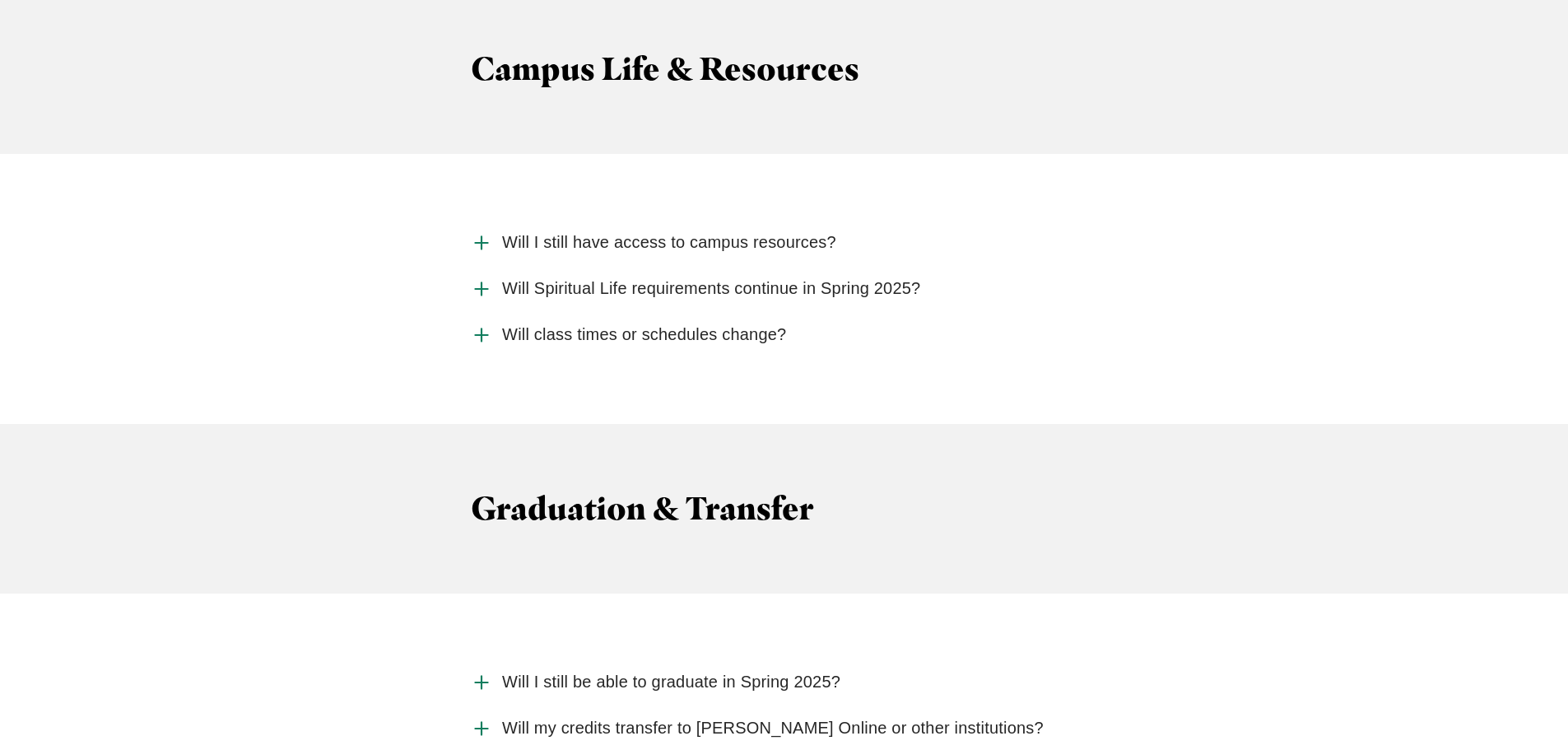
scroll to position [4116, 0]
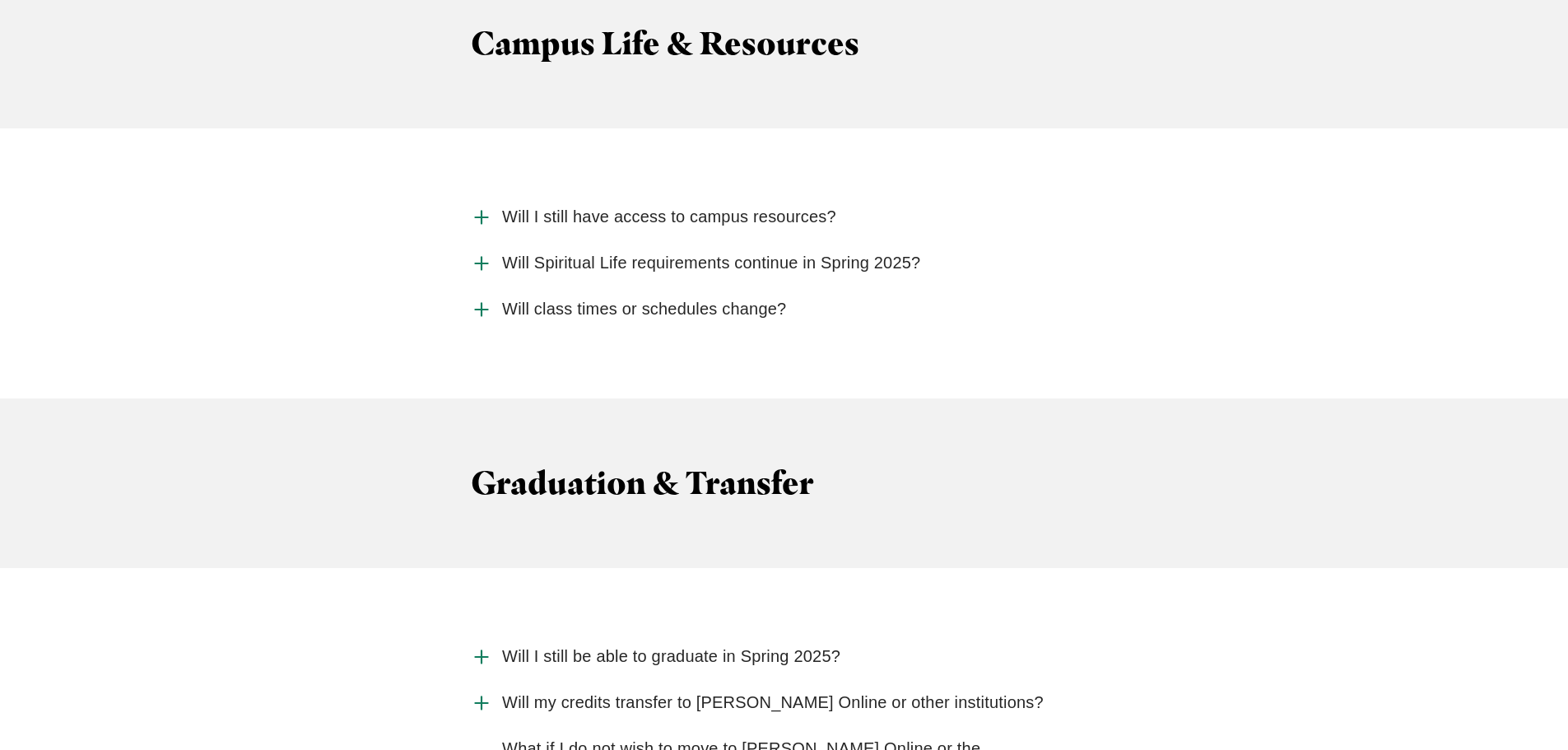
click at [603, 207] on span "Will I still have access to campus resources?" at bounding box center [669, 217] width 334 height 21
click at [0, 0] on input "Will I still have access to campus resources?" at bounding box center [0, 0] width 0 height 0
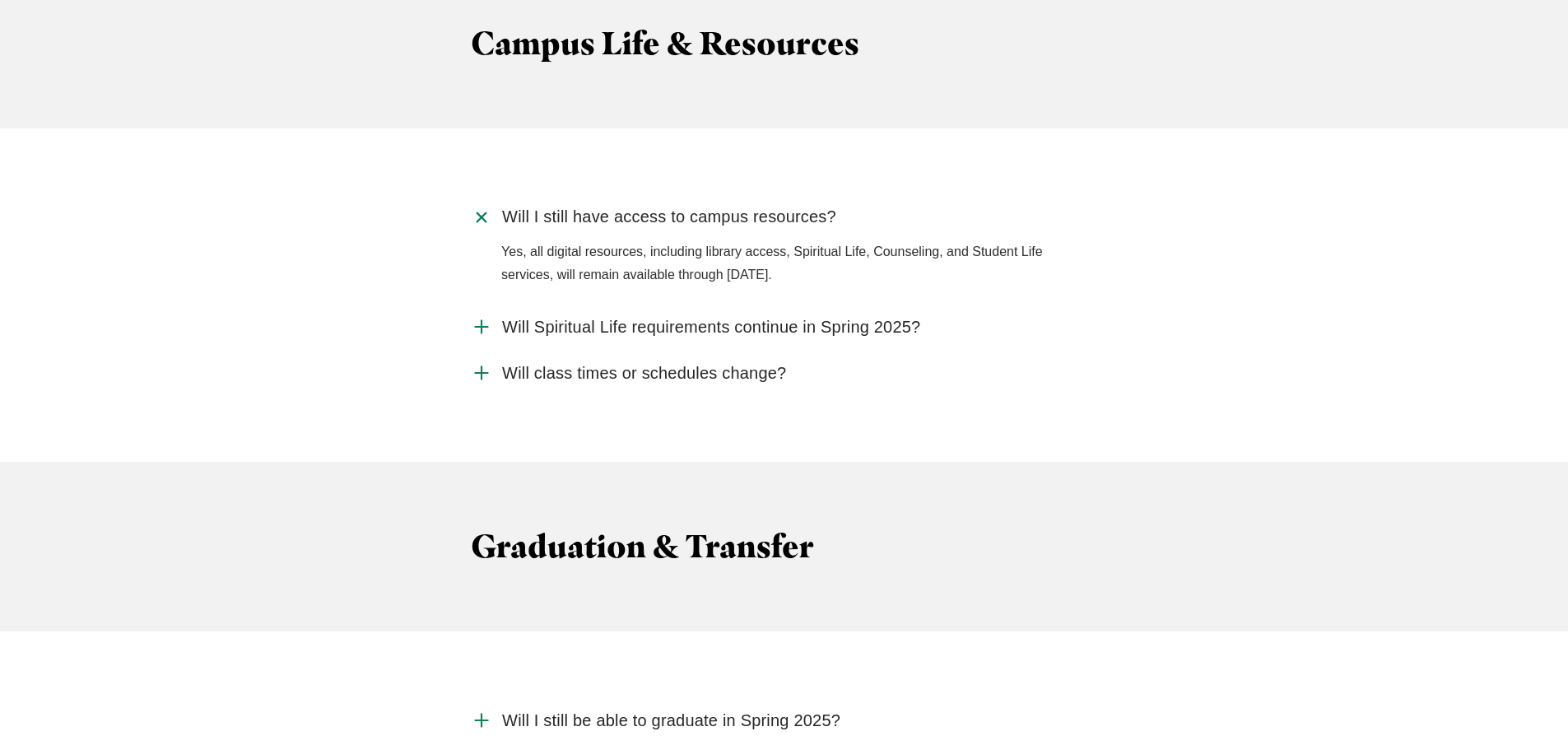
click at [603, 207] on span "Will I still have access to campus resources?" at bounding box center [669, 217] width 334 height 21
click at [0, 0] on input "Will I still have access to campus resources?" at bounding box center [0, 0] width 0 height 0
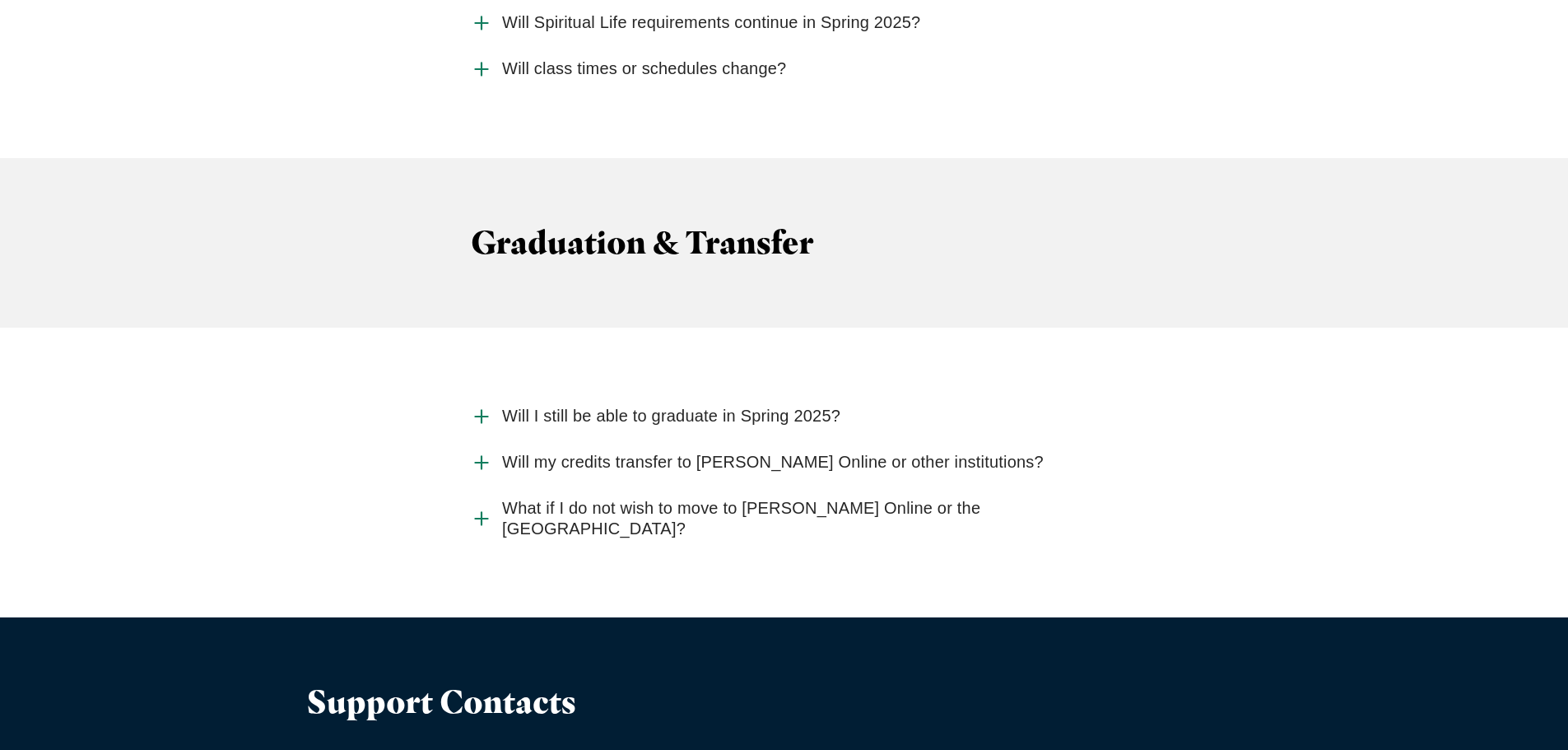
scroll to position [4446, 0]
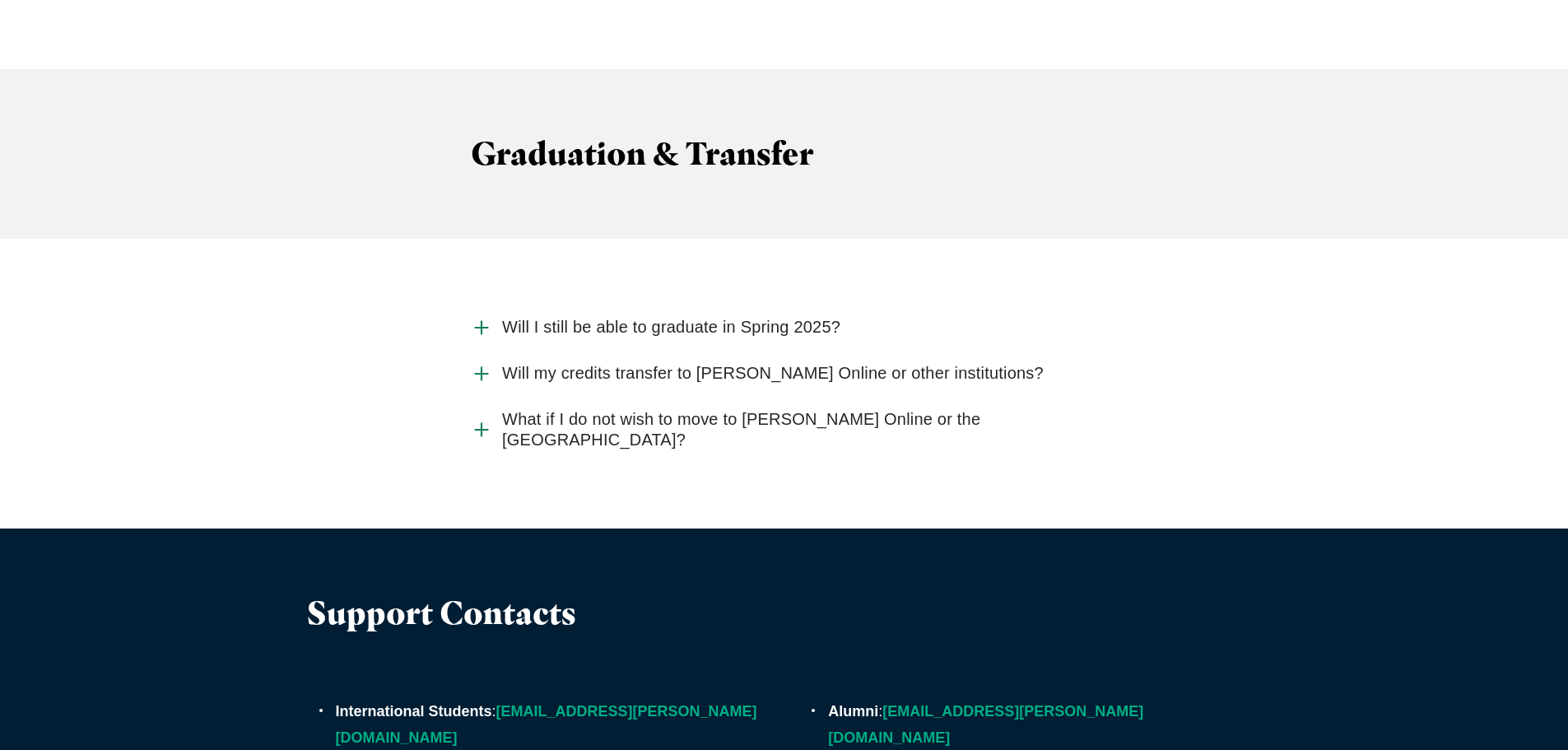
click at [745, 304] on label "Will I still be able to graduate in Spring 2025?" at bounding box center [783, 327] width 626 height 46
click at [0, 0] on input "Will I still be able to graduate in Spring 2025?" at bounding box center [0, 0] width 0 height 0
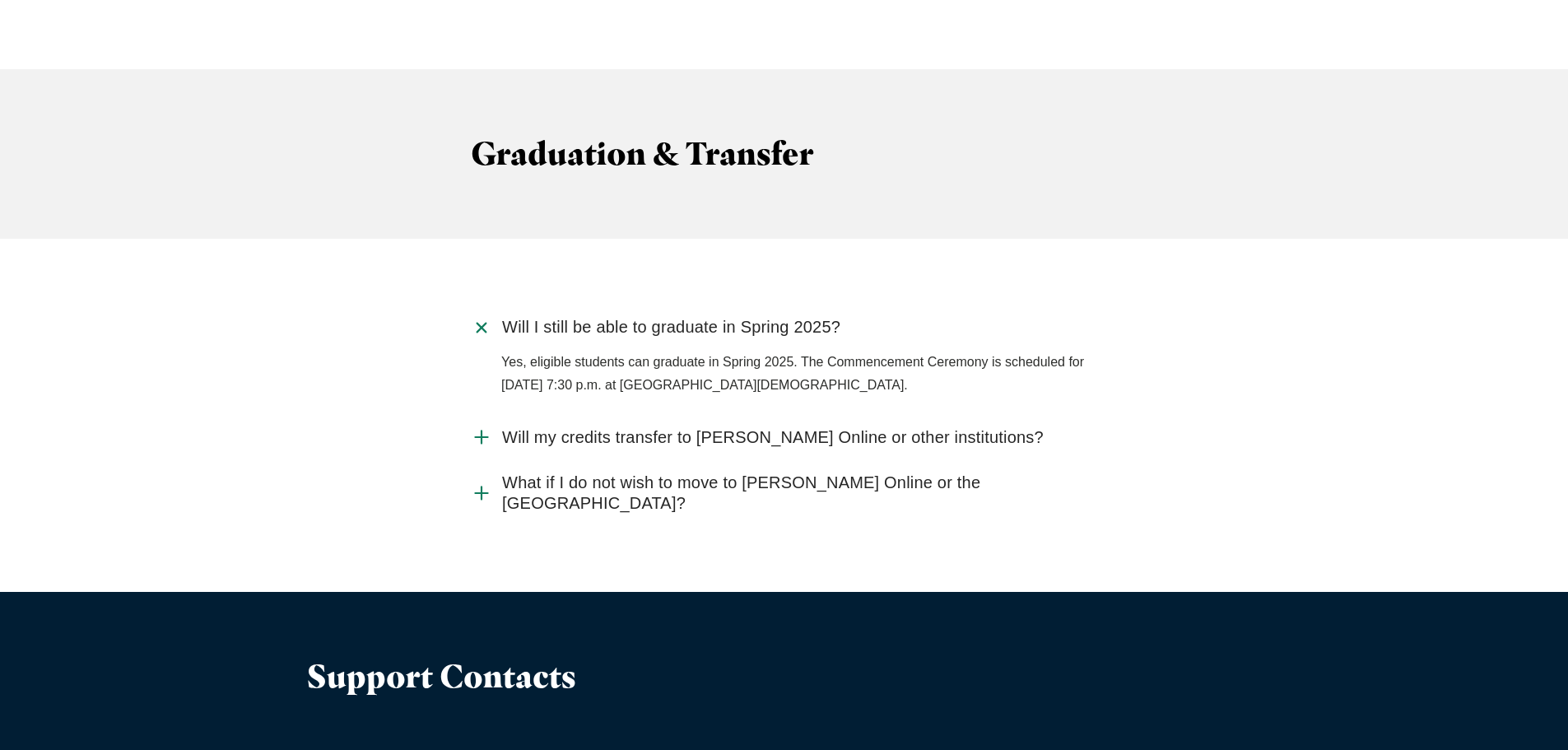
click at [739, 304] on label "Will I still be able to graduate in Spring 2025?" at bounding box center [783, 327] width 626 height 46
click at [0, 0] on input "Will I still be able to graduate in Spring 2025?" at bounding box center [0, 0] width 0 height 0
